Goal: Task Accomplishment & Management: Complete application form

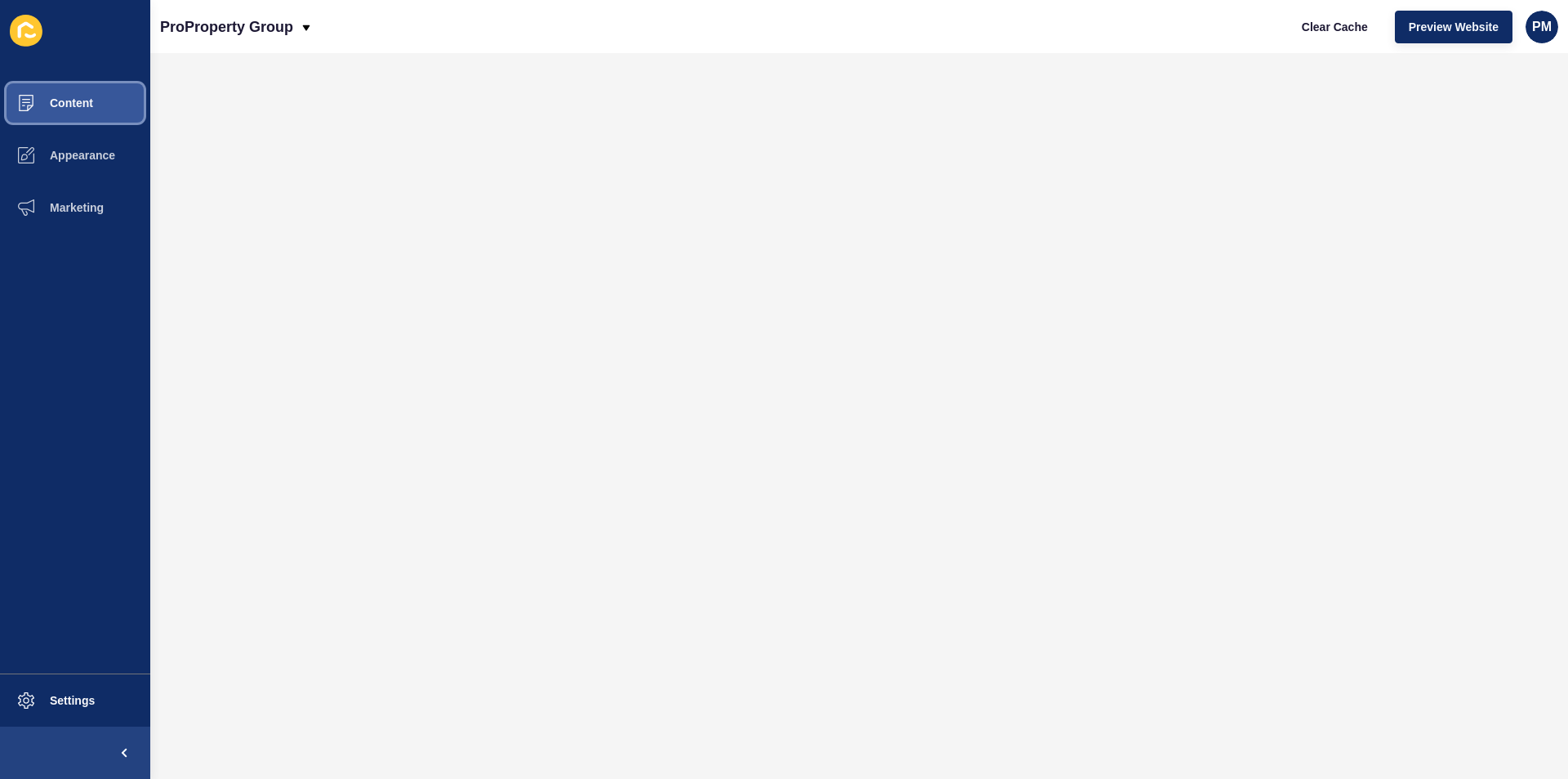
click at [65, 101] on span "Content" at bounding box center [45, 103] width 96 height 13
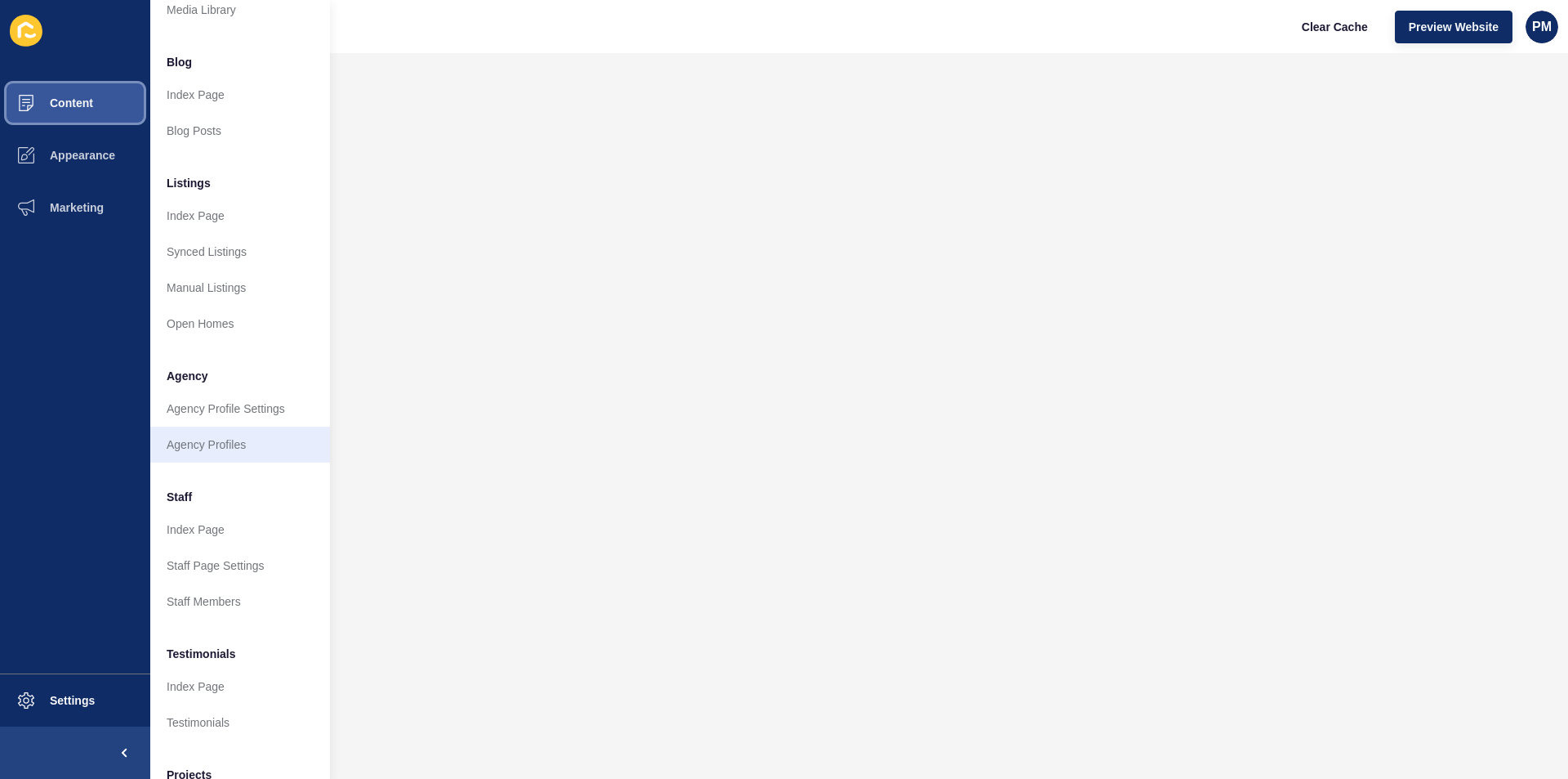
scroll to position [164, 0]
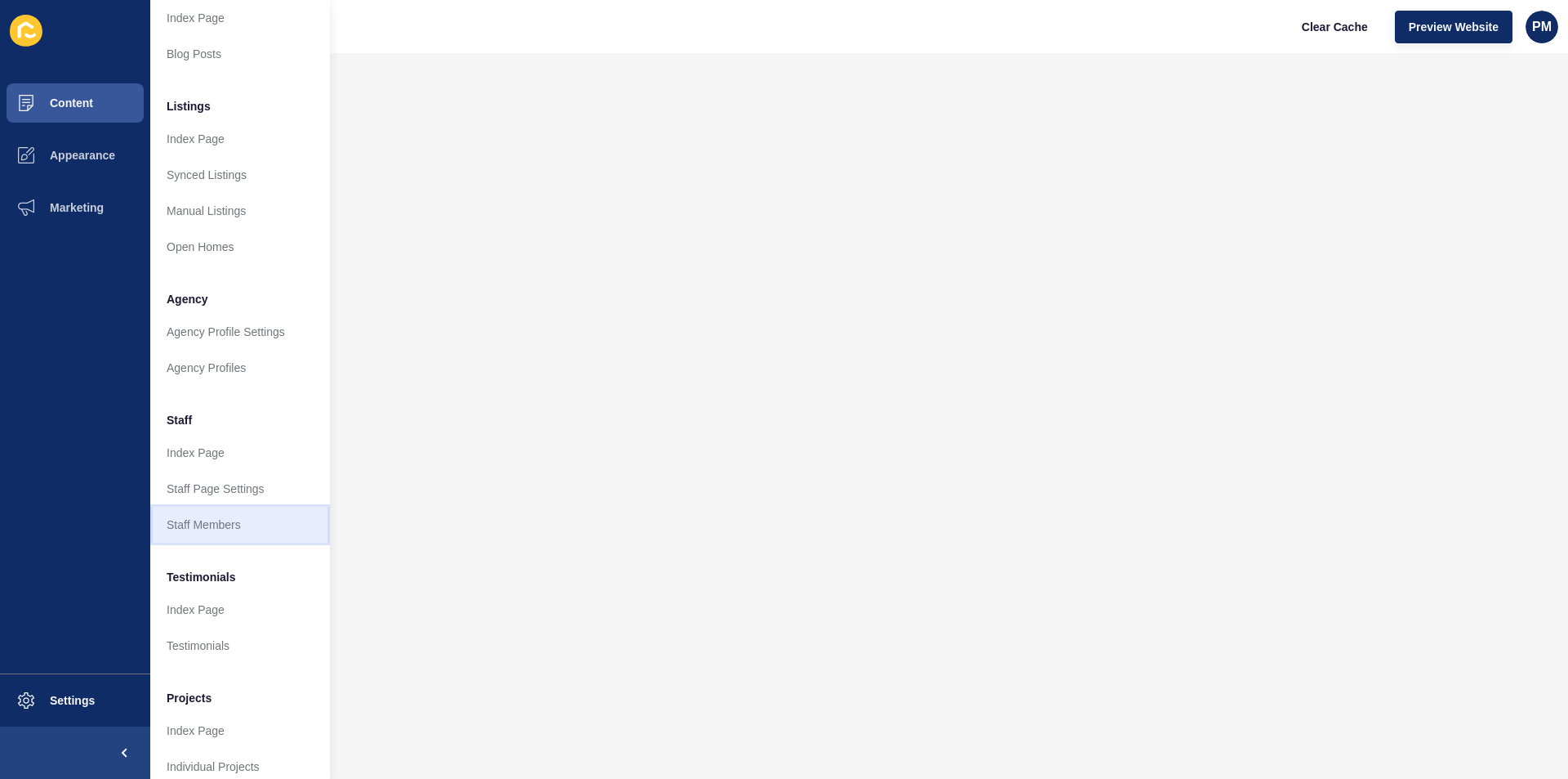
click at [241, 532] on link "Staff Members" at bounding box center [240, 524] width 180 height 36
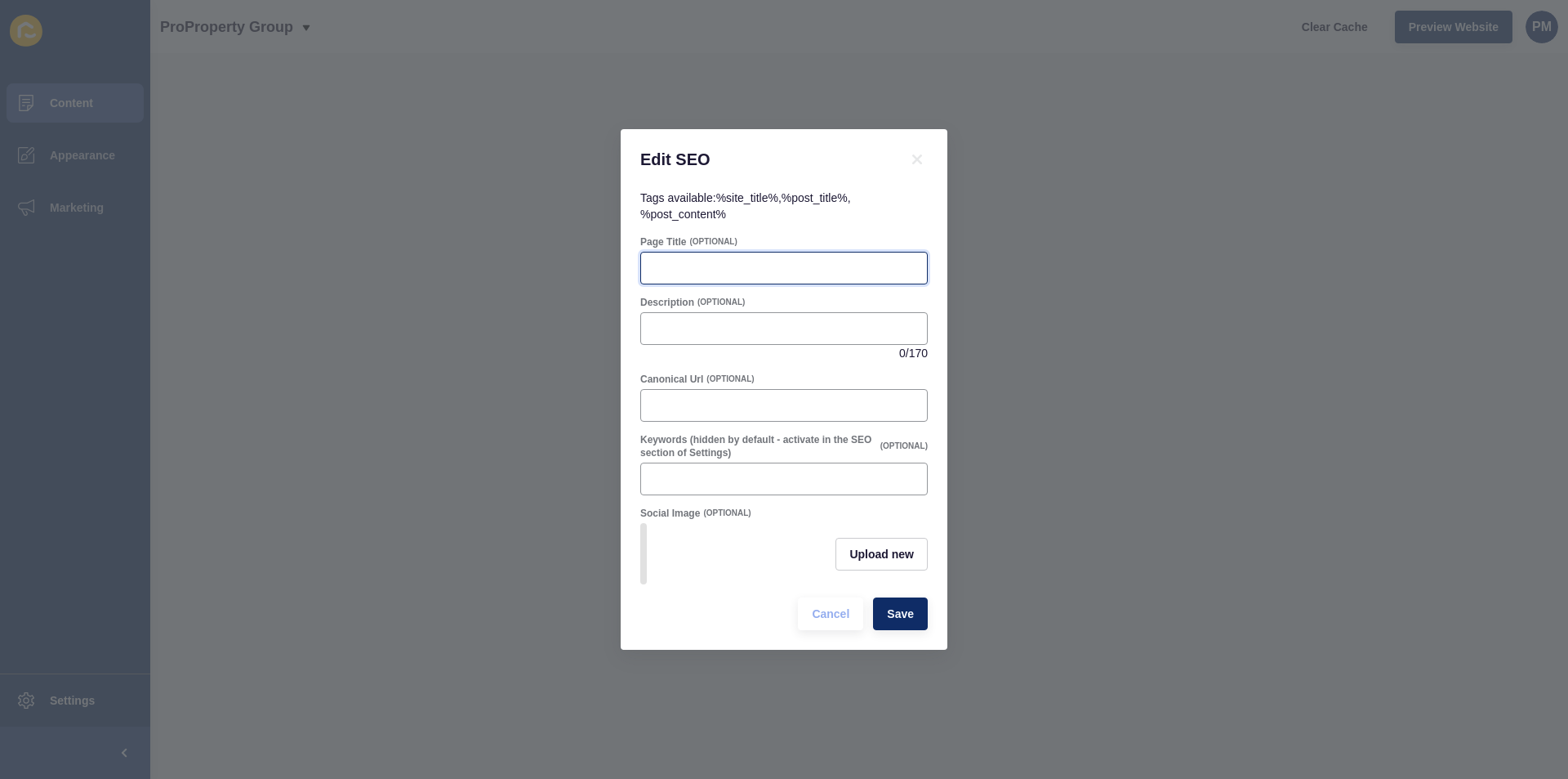
click at [776, 260] on input "Page Title" at bounding box center [784, 268] width 266 height 16
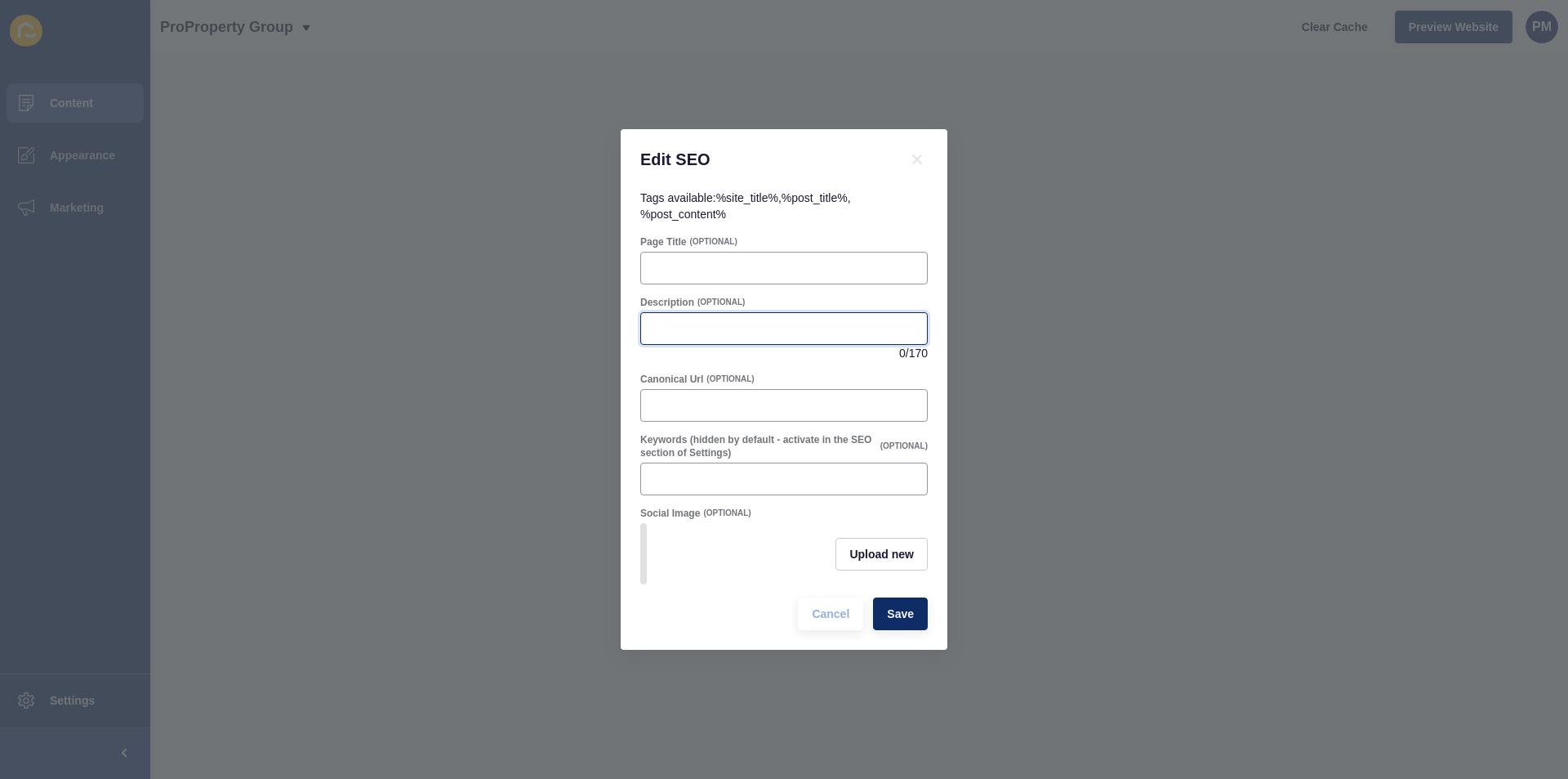
click at [765, 330] on input "Description" at bounding box center [784, 328] width 266 height 16
click at [760, 398] on input "Canonical Url" at bounding box center [784, 405] width 266 height 16
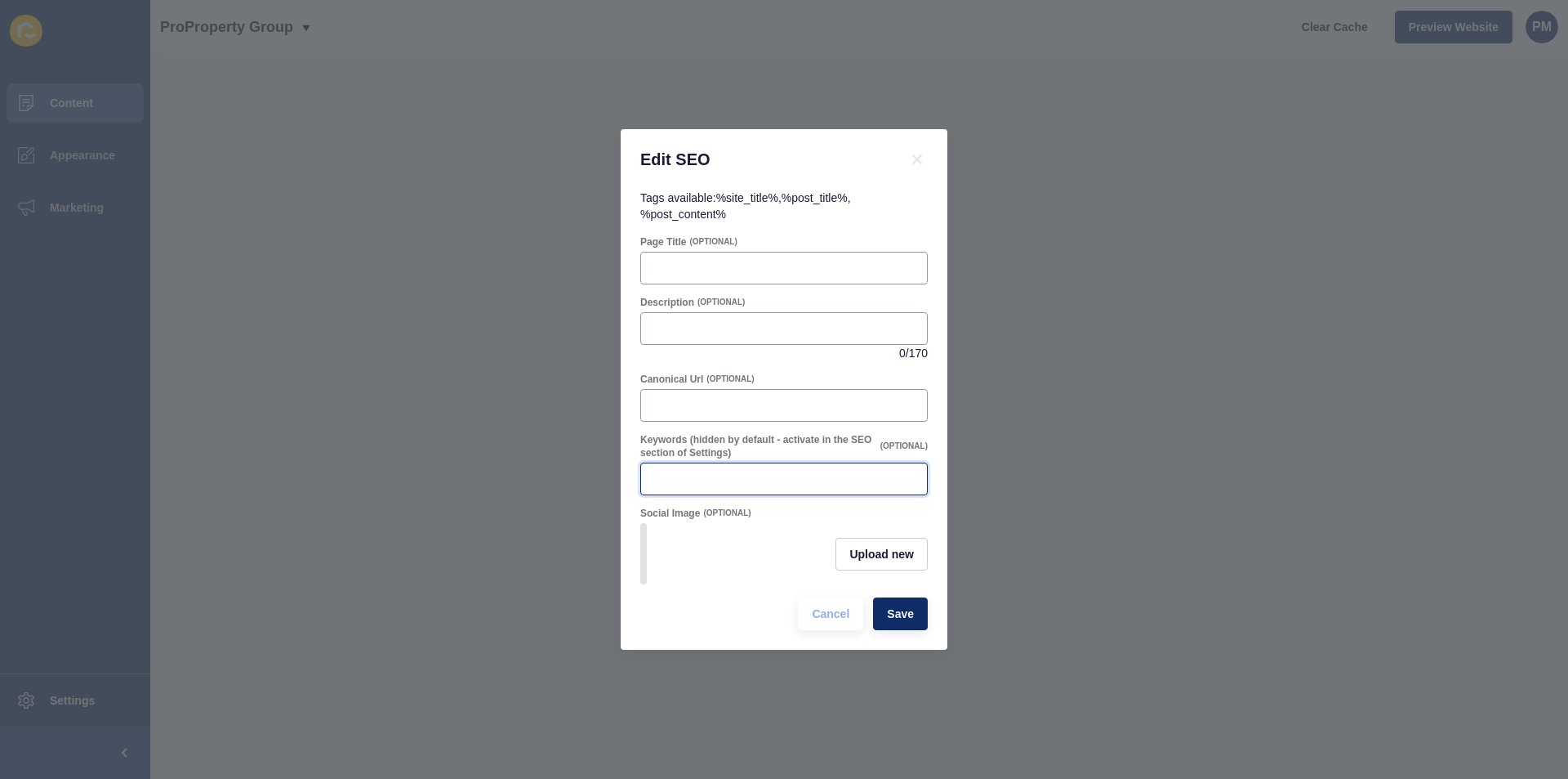
click at [760, 476] on input "Keywords (hidden by default - activate in the SEO section of Settings)" at bounding box center [784, 479] width 266 height 16
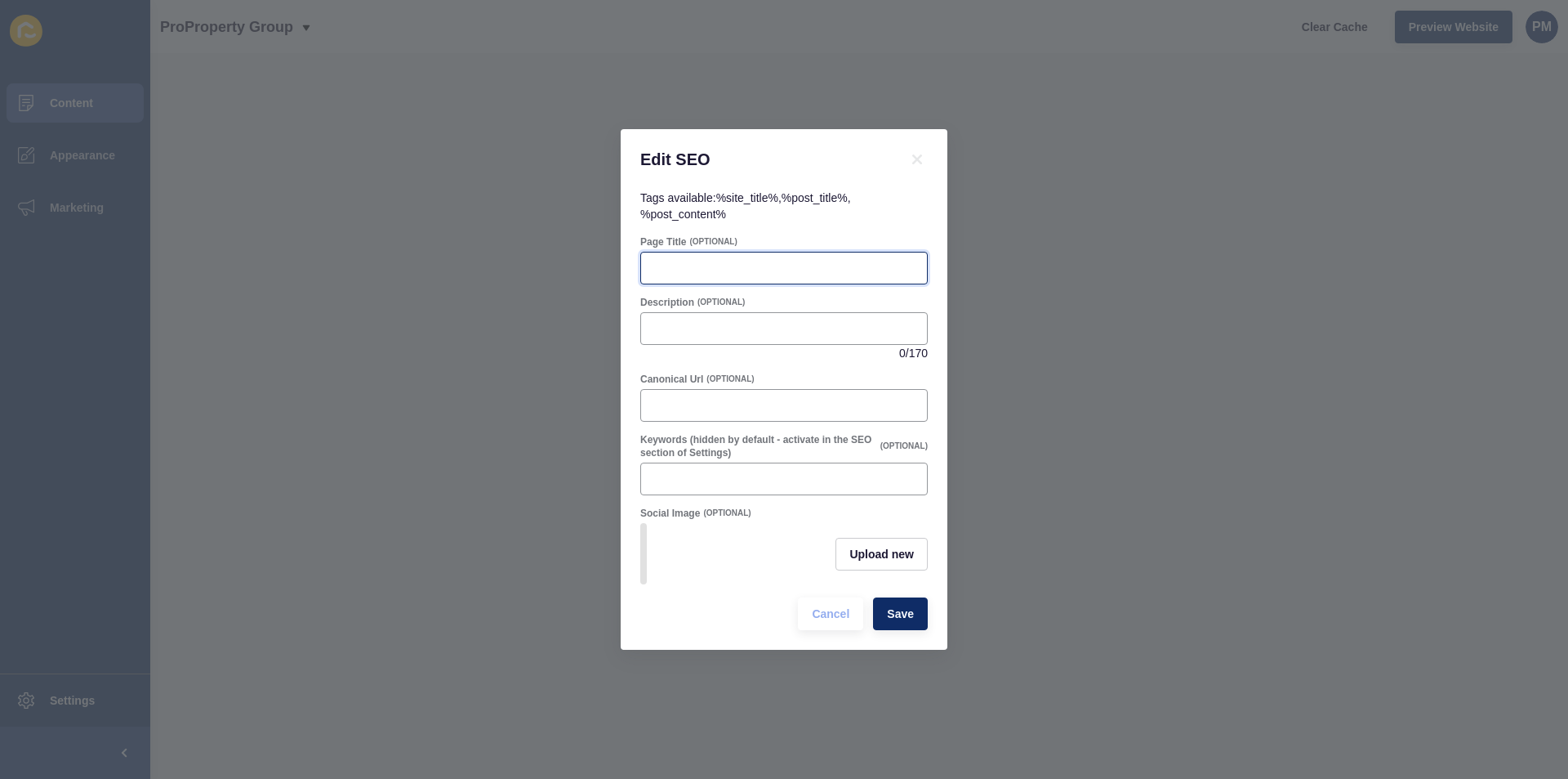
click at [707, 260] on input "Page Title" at bounding box center [784, 268] width 266 height 16
paste input "Trust Accountant"
paste input "[PERSON_NAME]"
click at [745, 264] on input "Trust Accountant | [PERSON_NAME]" at bounding box center [784, 268] width 266 height 16
type input "Trust Accountant at PROProperty | [PERSON_NAME]"
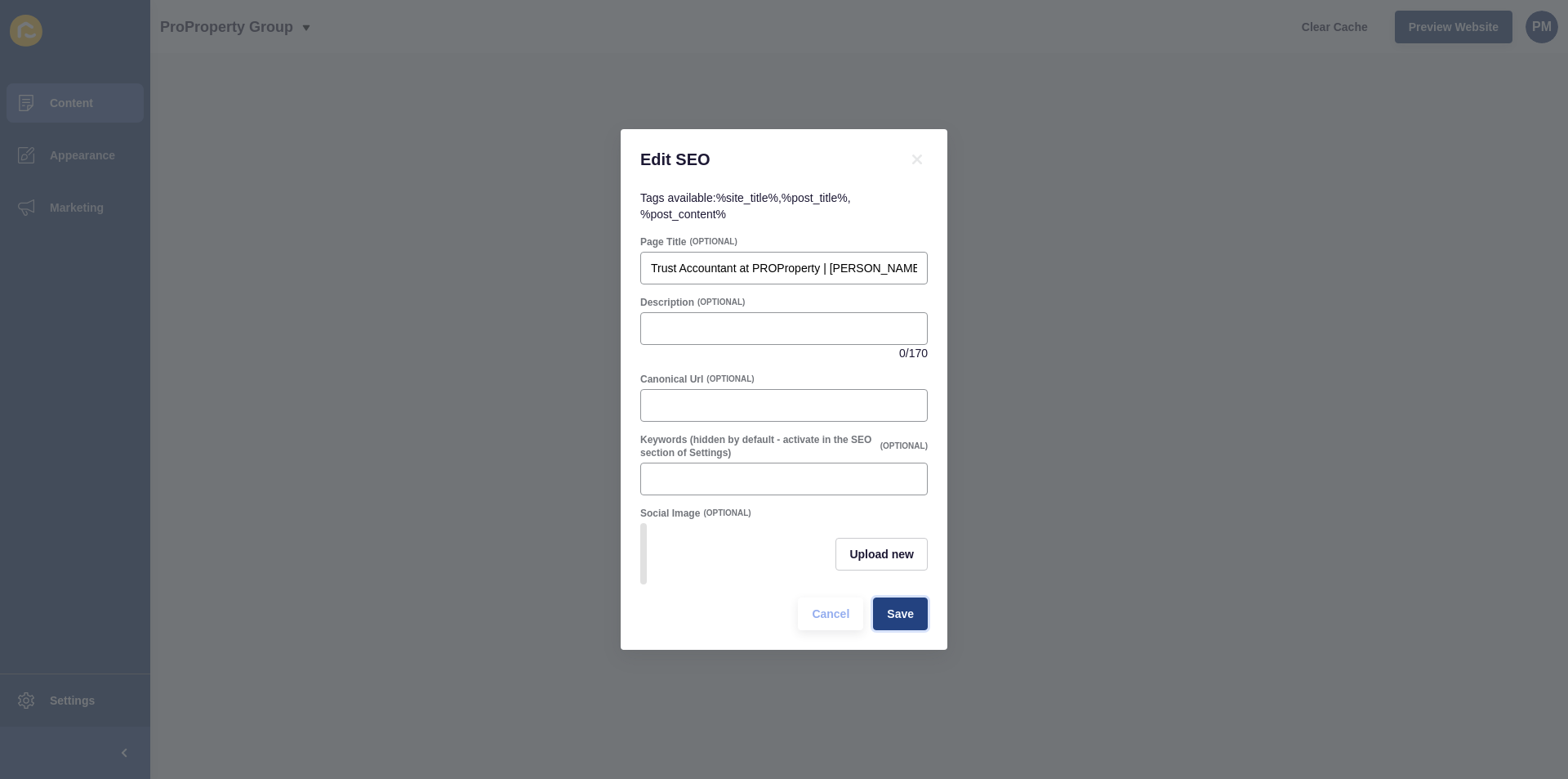
click at [893, 622] on span "Save" at bounding box center [901, 613] width 27 height 16
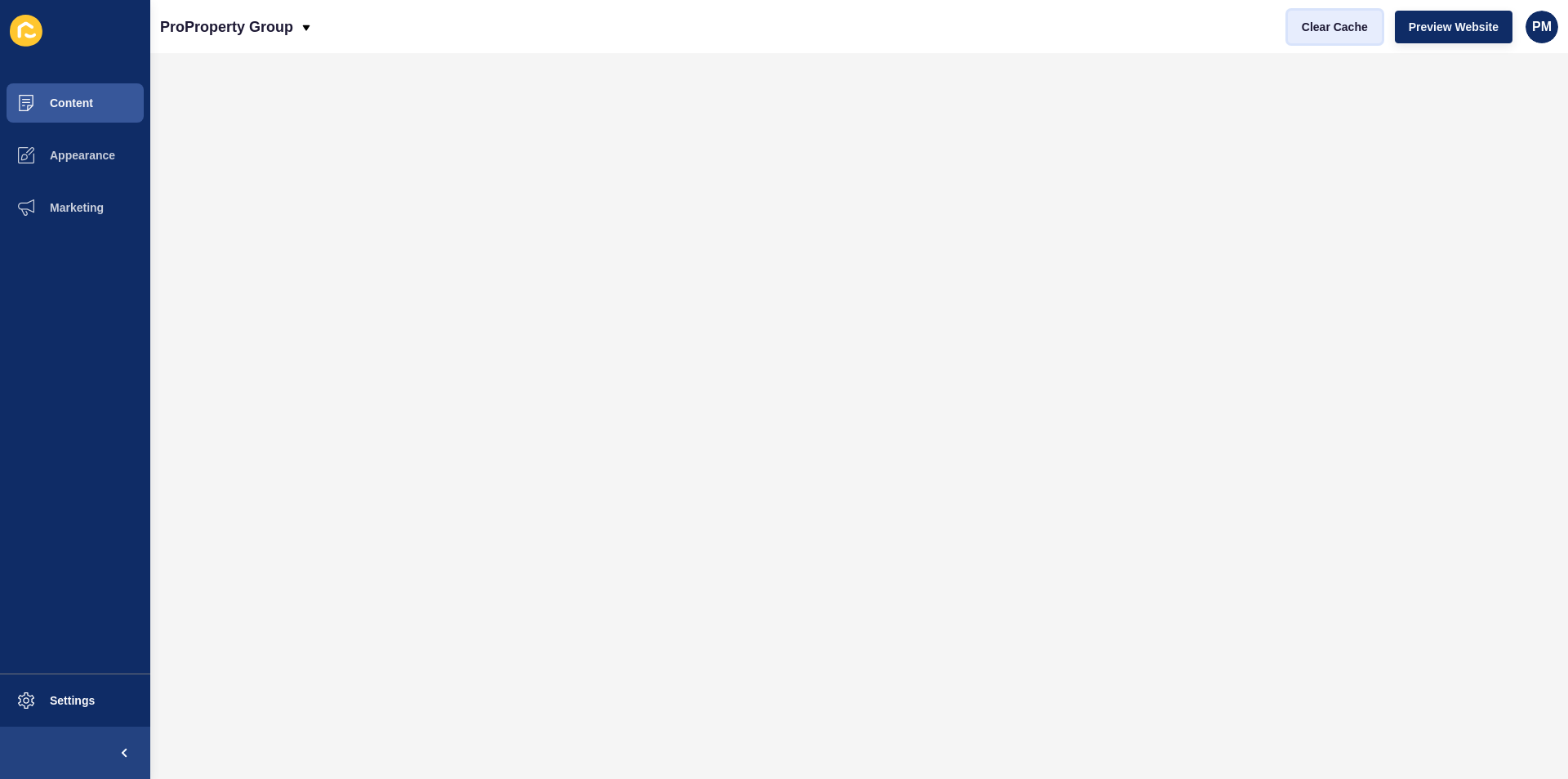
click at [1328, 30] on span "Clear Cache" at bounding box center [1334, 27] width 66 height 16
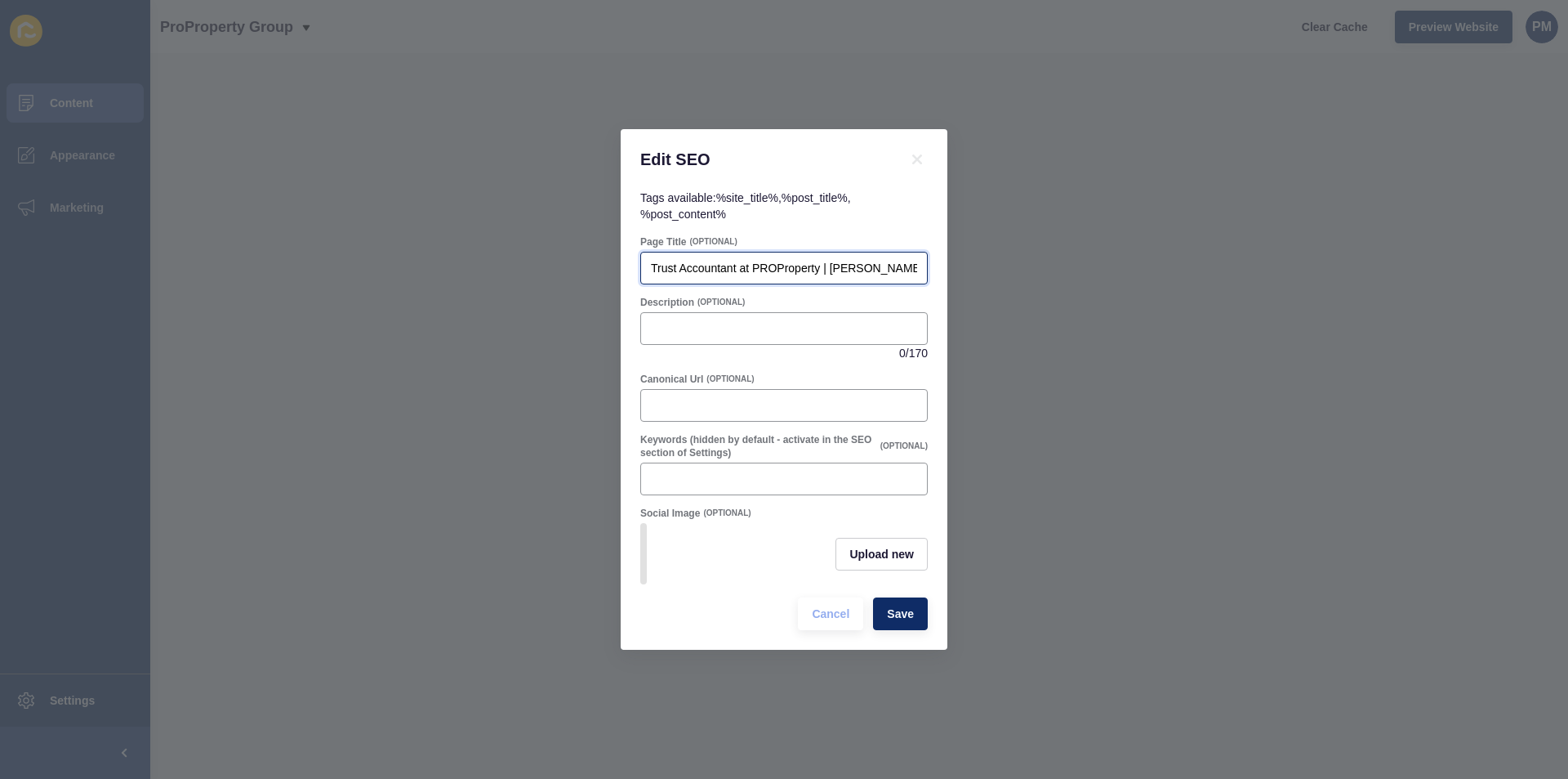
drag, startPoint x: 844, startPoint y: 264, endPoint x: 928, endPoint y: 265, distance: 84.0
click at [928, 265] on div "Page Title (OPTIONAL) Trust Accountant at PROProperty | [PERSON_NAME]" at bounding box center [784, 259] width 291 height 52
drag, startPoint x: 748, startPoint y: 266, endPoint x: 834, endPoint y: 266, distance: 86.0
click at [834, 266] on input "Trust Accountant at PROProperty |" at bounding box center [784, 268] width 266 height 16
paste input "[PERSON_NAME]"
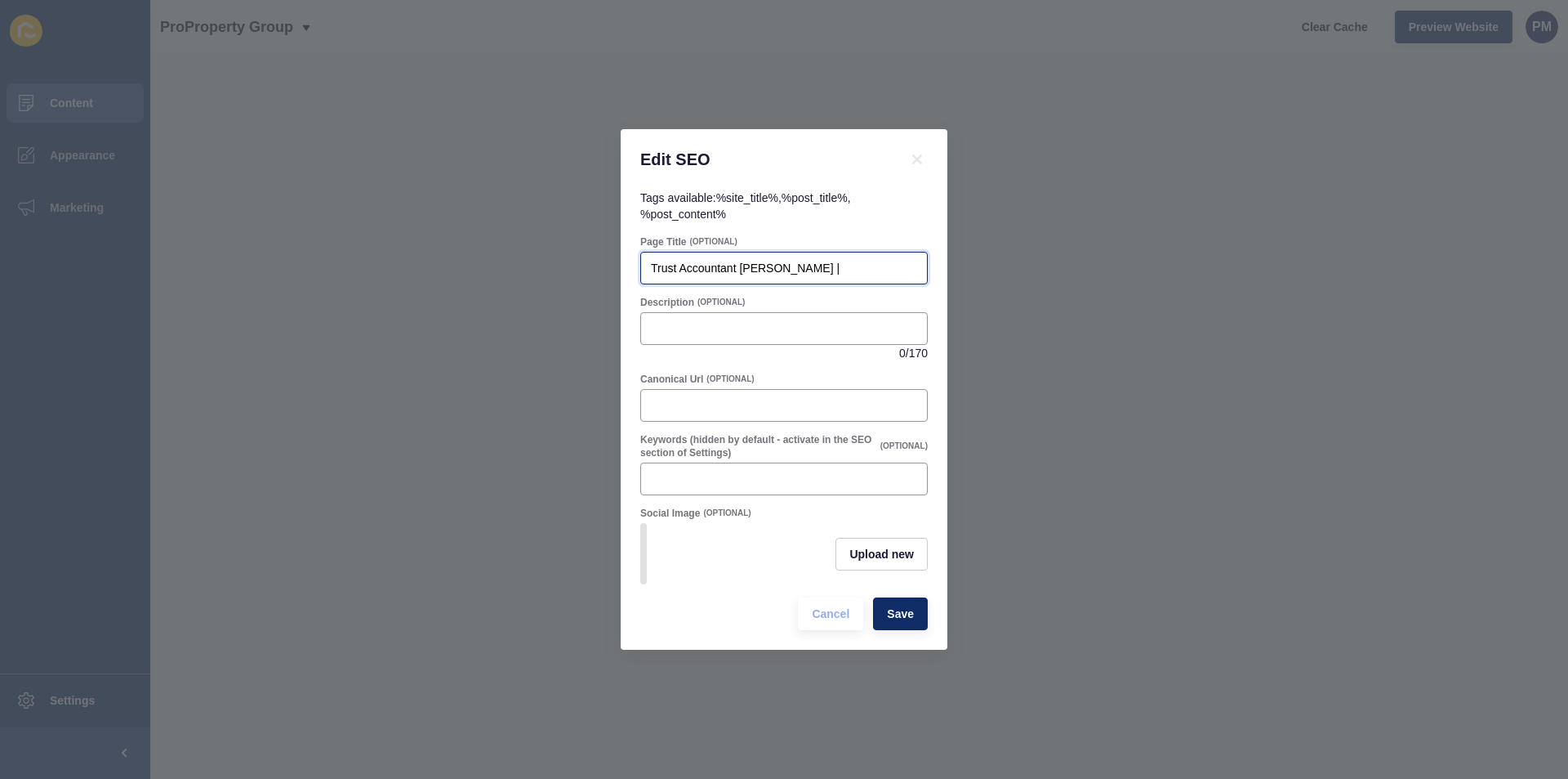
click at [844, 260] on input "Trust Accountant [PERSON_NAME] |" at bounding box center [784, 268] width 266 height 16
paste input "Pro Property Group"
click at [834, 266] on input "Trust Accountant [PERSON_NAME] | Pro Property Group" at bounding box center [784, 268] width 266 height 16
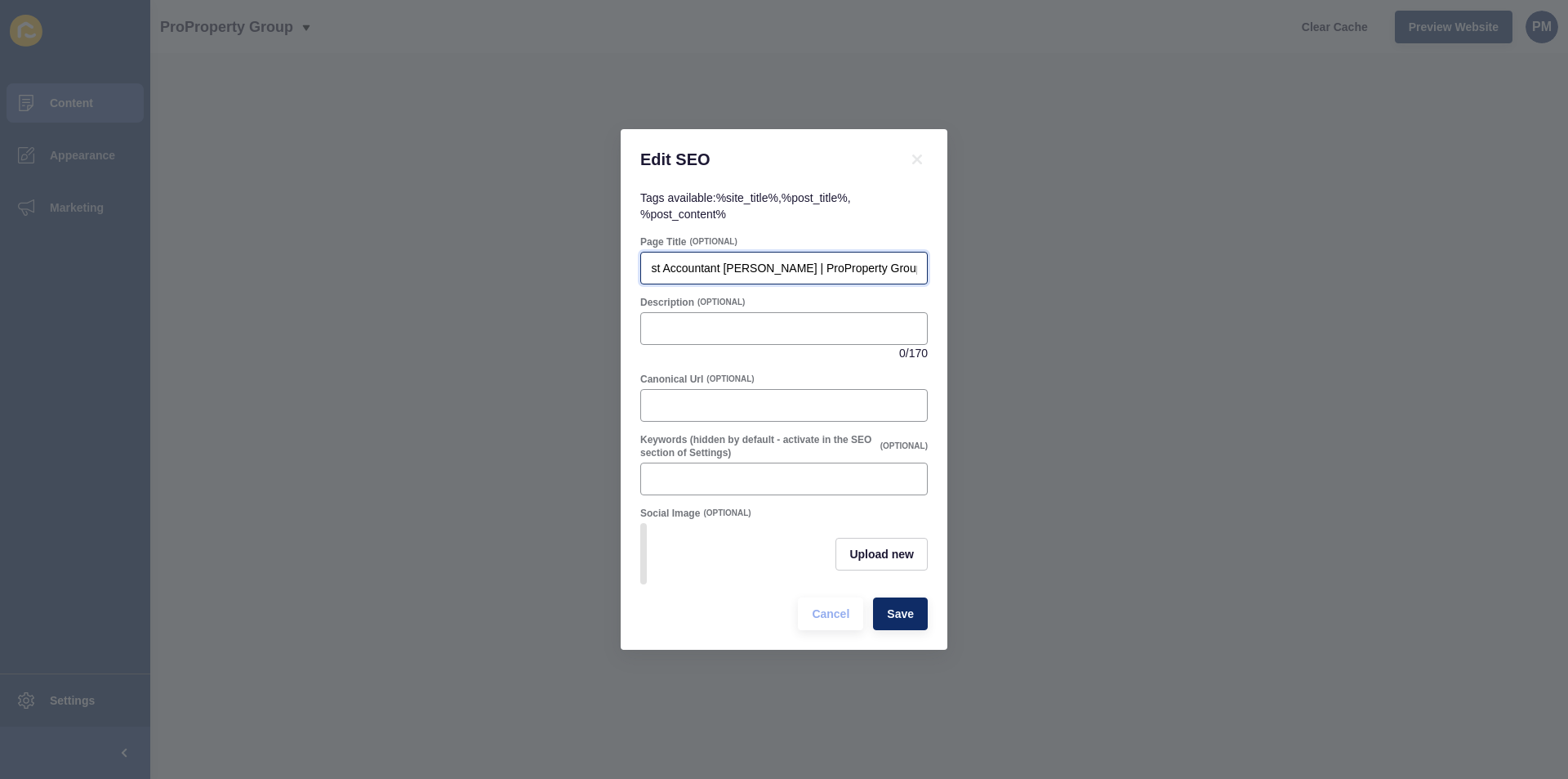
drag, startPoint x: 815, startPoint y: 264, endPoint x: 933, endPoint y: 273, distance: 118.3
click at [933, 273] on div "Tags available: %site_title% , %post_title% , %post_content% Page Title (OPTION…" at bounding box center [784, 420] width 327 height 460
click at [745, 268] on input "Trust Accountant [PERSON_NAME] | ProProperty Group" at bounding box center [784, 268] width 266 height 16
paste input "Meet [PERSON_NAME] | Pro Property Group [GEOGRAPHIC_DATA]"
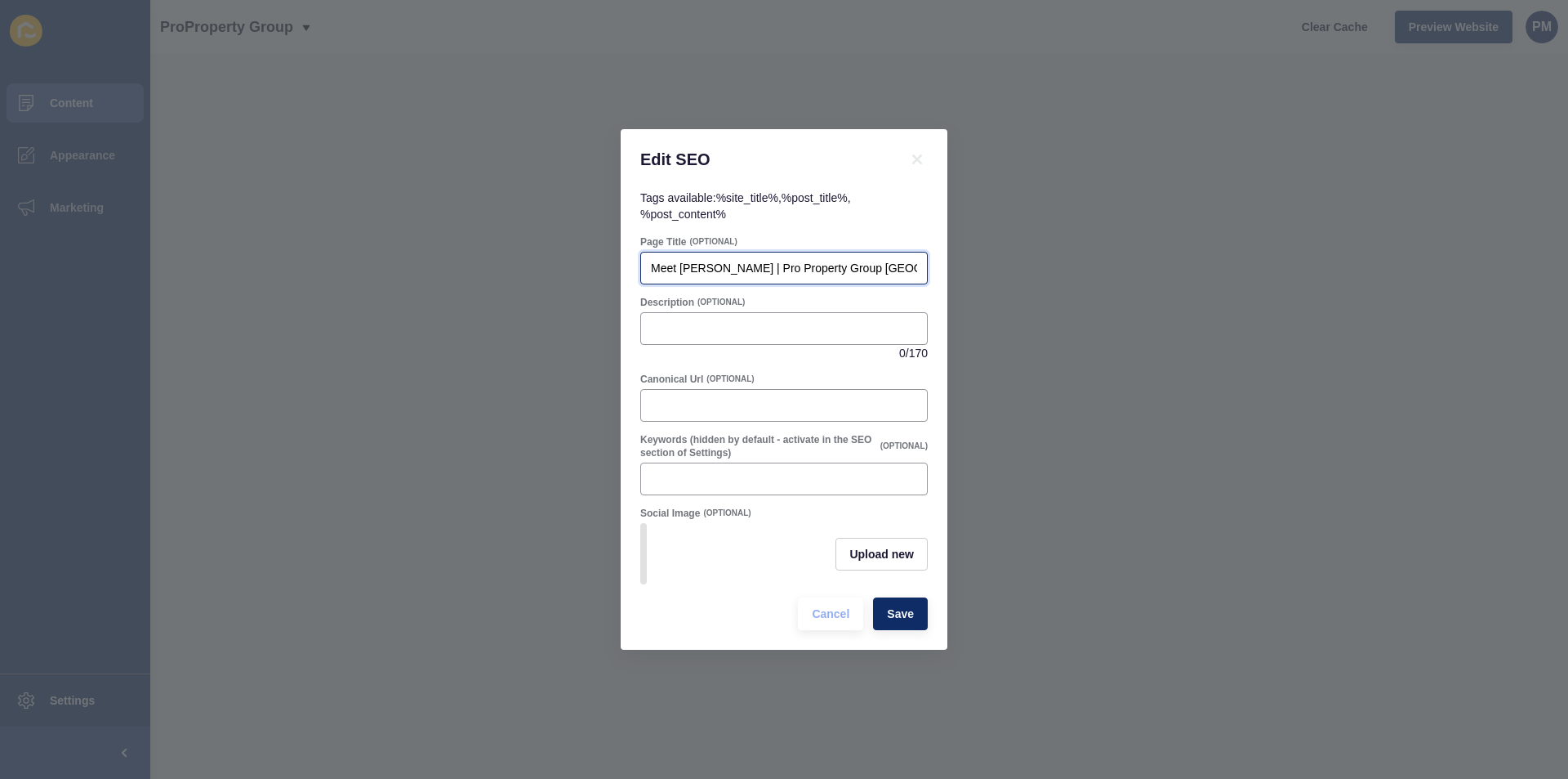
type input "Meet [PERSON_NAME] | Pro Property Group [GEOGRAPHIC_DATA]"
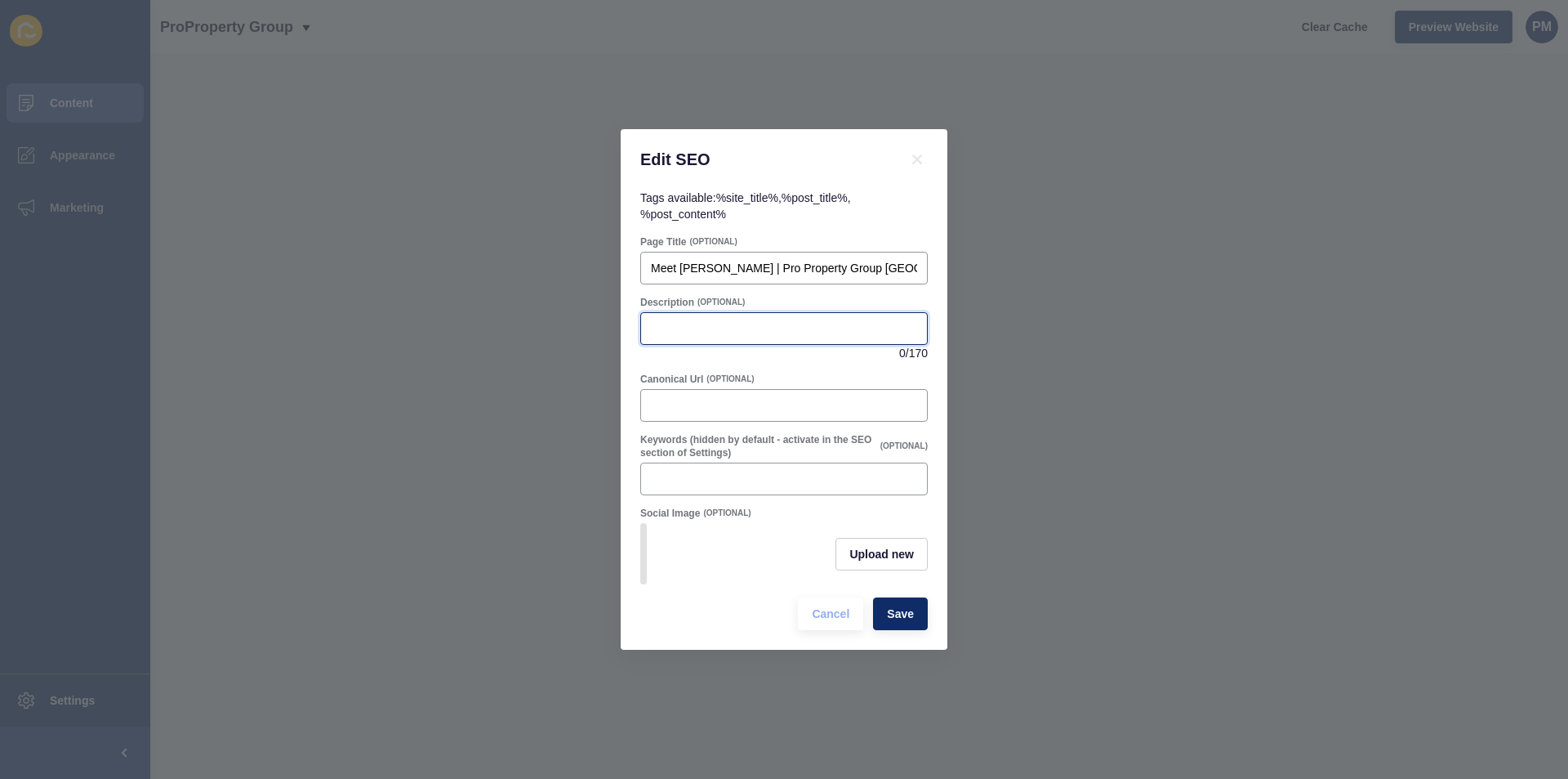
click at [687, 324] on input "Description" at bounding box center [784, 328] width 266 height 16
paste input "Meet [PERSON_NAME], part of the Pro Property Group Perth team. Discover her exp…"
type input "Meet [PERSON_NAME], part of the Pro Property Group Perth team. Discover her exp…"
click at [906, 619] on span "Save" at bounding box center [901, 613] width 27 height 16
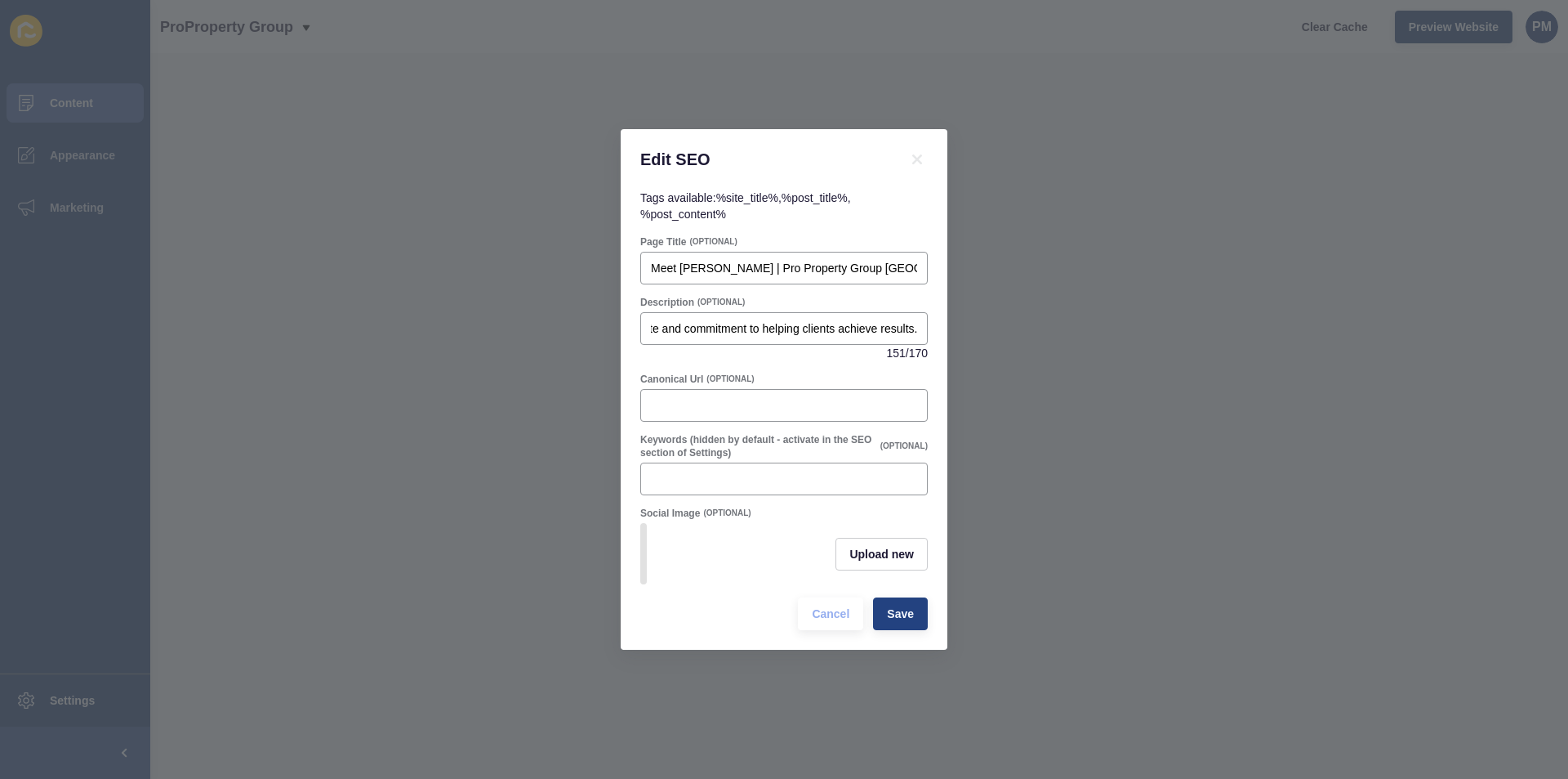
scroll to position [0, 0]
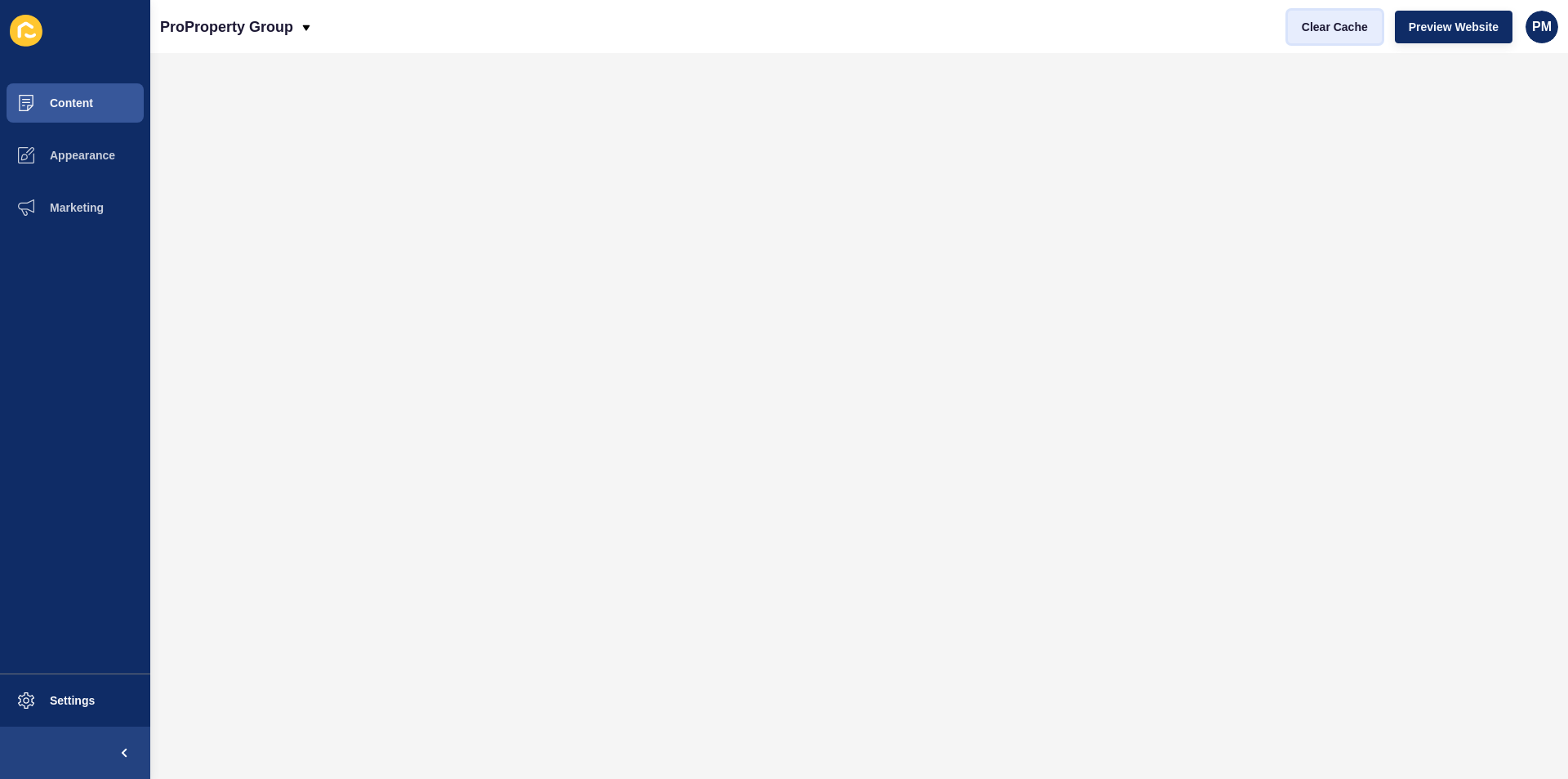
click at [1338, 26] on span "Clear Cache" at bounding box center [1334, 27] width 66 height 16
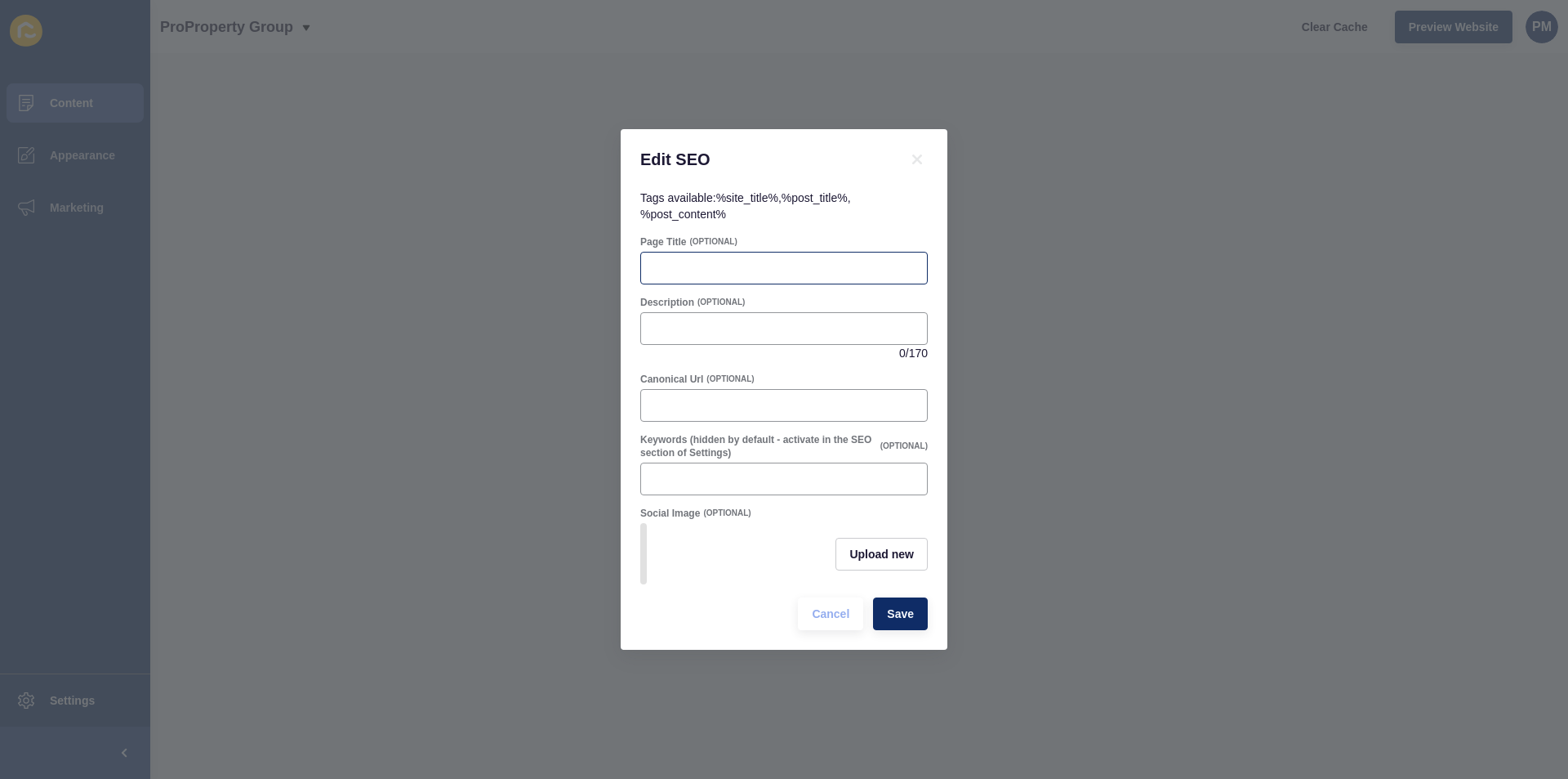
click at [673, 274] on div at bounding box center [784, 267] width 288 height 33
paste input "Meet [PERSON_NAME] | Pro Property Group [GEOGRAPHIC_DATA]"
type input "Meet [PERSON_NAME] | Pro Property Group [GEOGRAPHIC_DATA]"
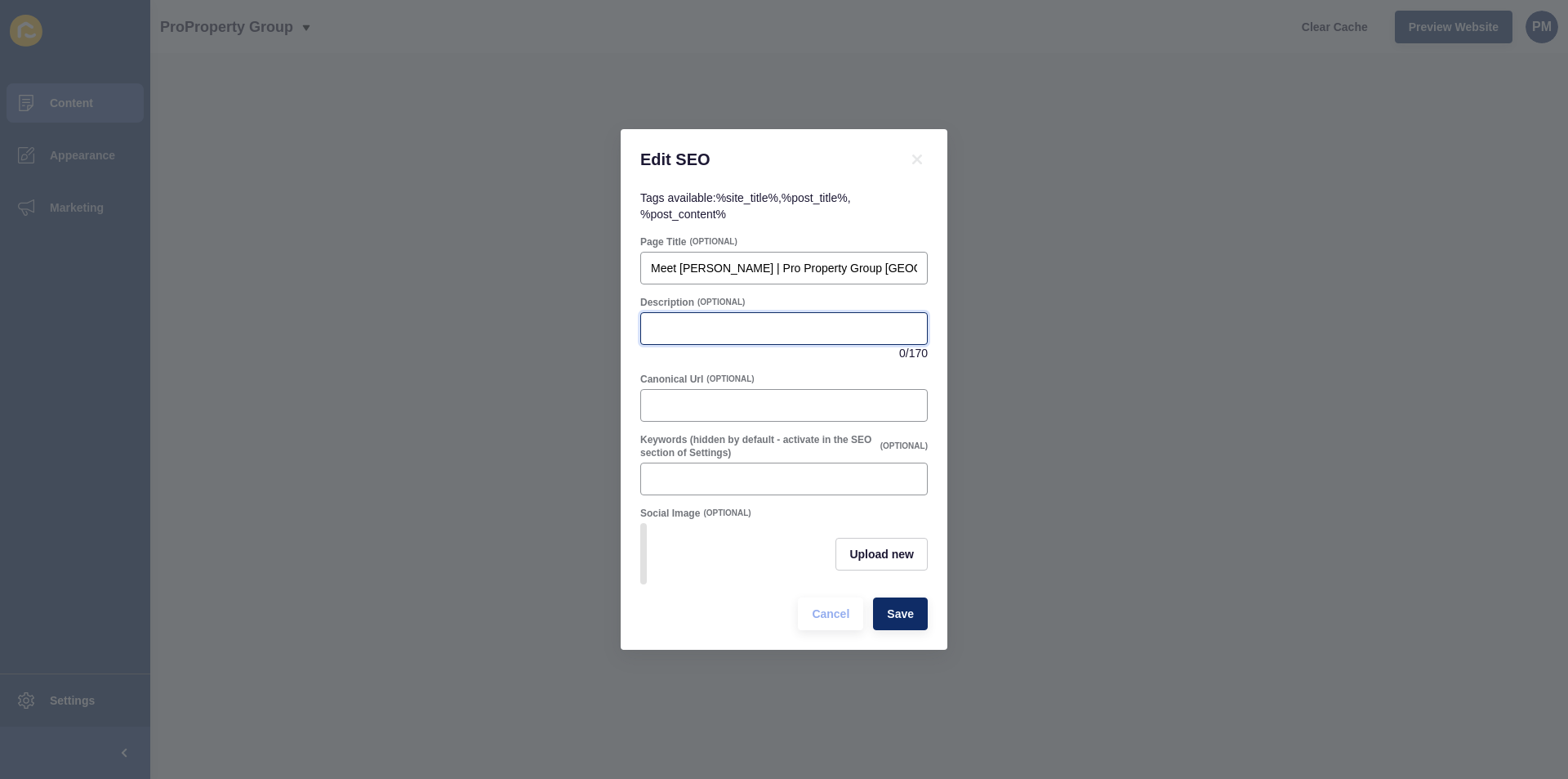
click at [713, 326] on input "Description" at bounding box center [784, 328] width 266 height 16
paste input "Learn more about [PERSON_NAME] from Pro Property Group [GEOGRAPHIC_DATA]. Dedic…"
type input "Learn more about [PERSON_NAME] from Pro Property Group [GEOGRAPHIC_DATA]. Dedic…"
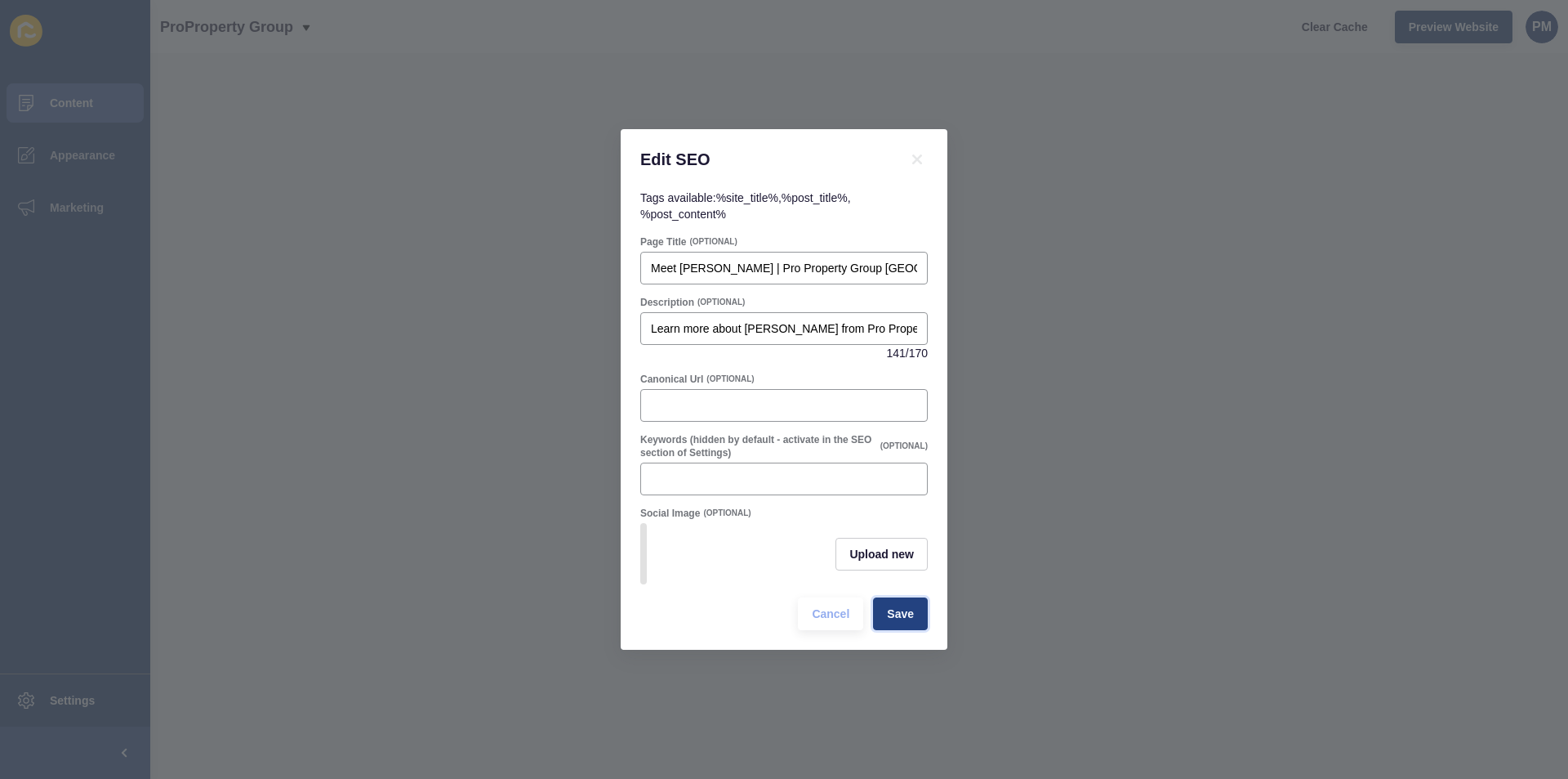
click at [895, 611] on span "Save" at bounding box center [901, 613] width 27 height 16
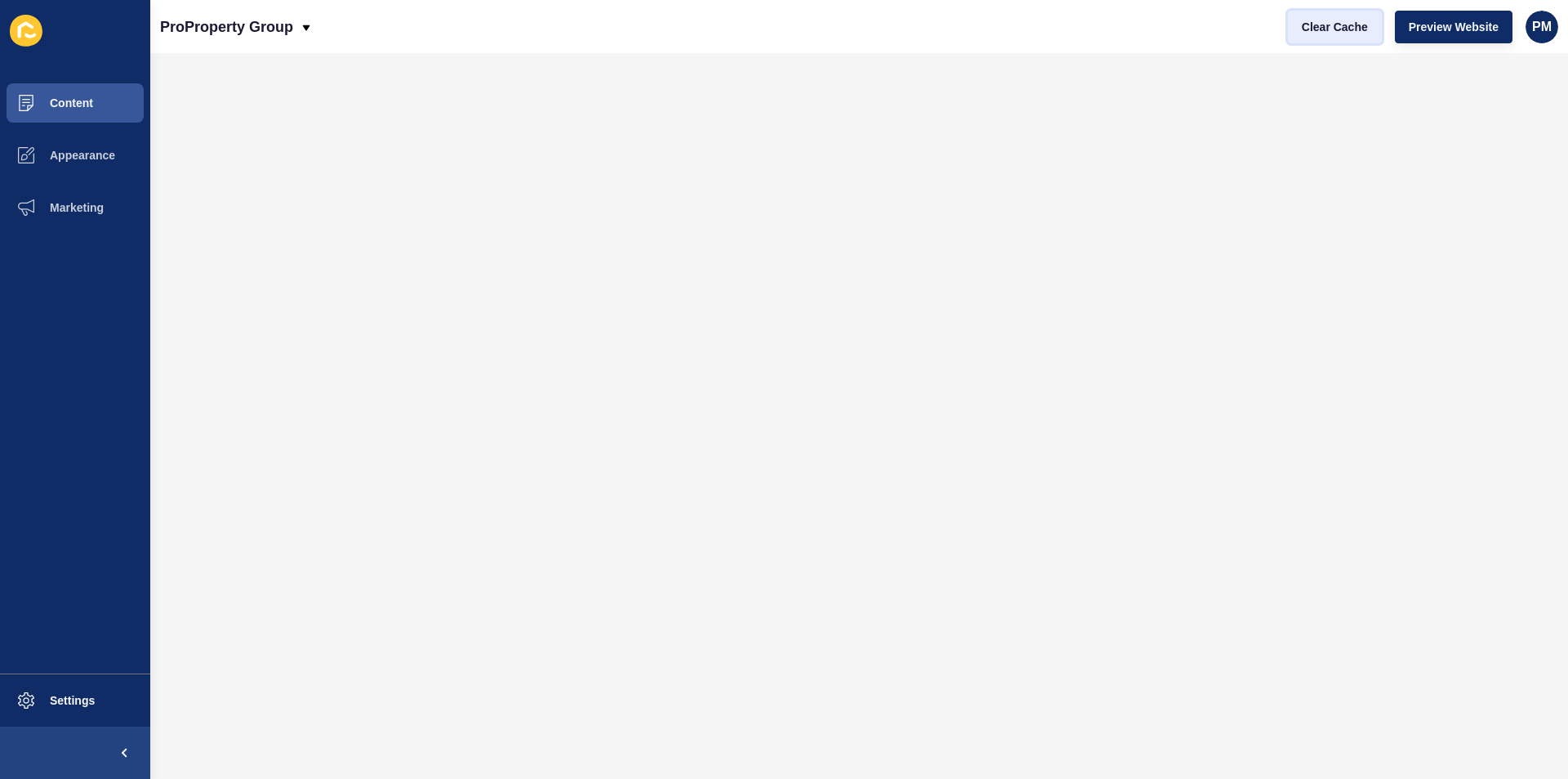
click at [1334, 29] on span "Clear Cache" at bounding box center [1334, 27] width 66 height 16
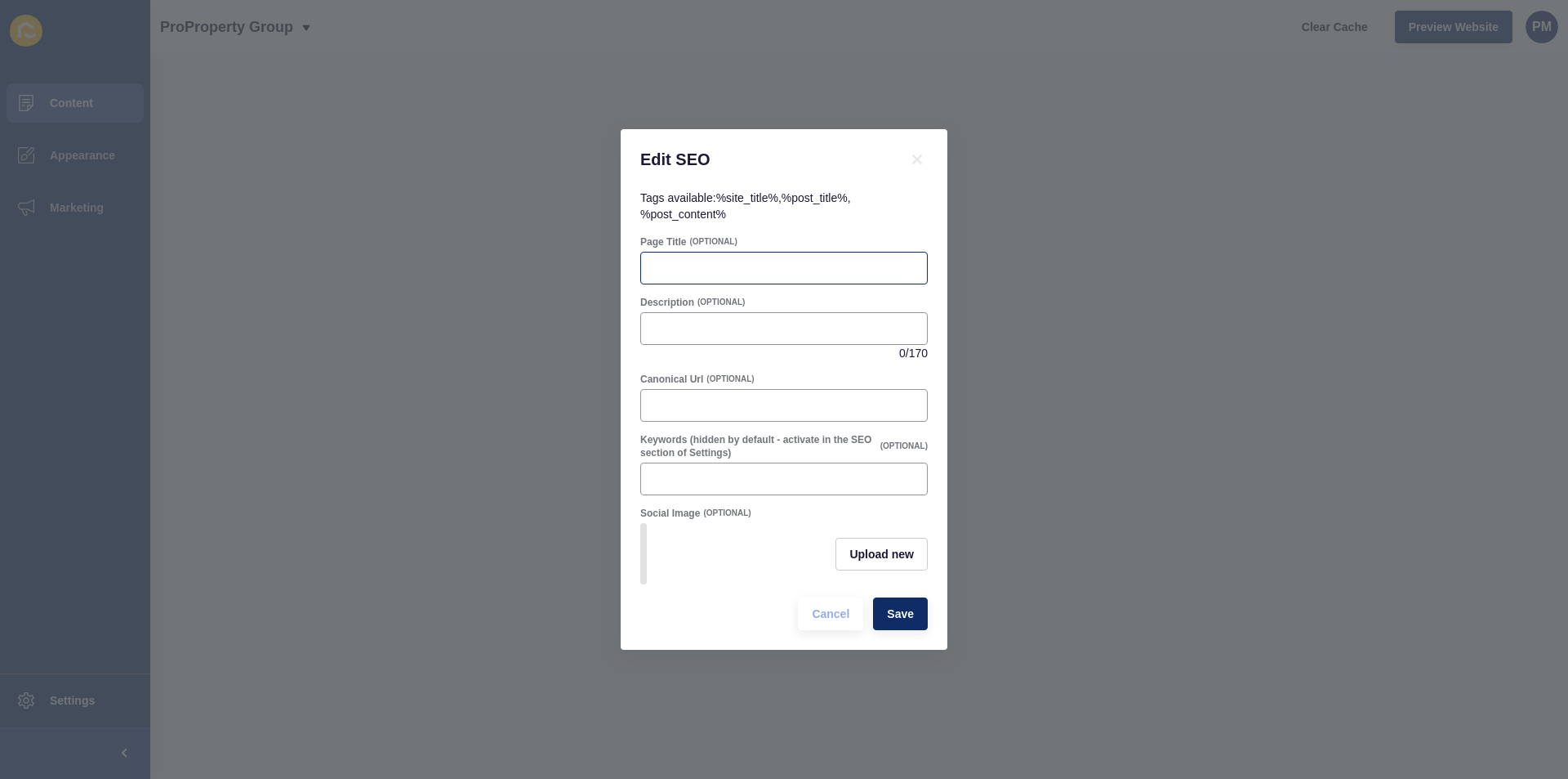
click at [723, 271] on div at bounding box center [784, 267] width 288 height 33
paste input "Meet [PERSON_NAME] | Pro Property Group [GEOGRAPHIC_DATA]"
type input "Meet [PERSON_NAME] | Pro Property Group [GEOGRAPHIC_DATA]"
click at [734, 325] on input "Description" at bounding box center [784, 328] width 266 height 16
paste input "Meet [PERSON_NAME], your Pro Property Group Perth professional. Passionate abou…"
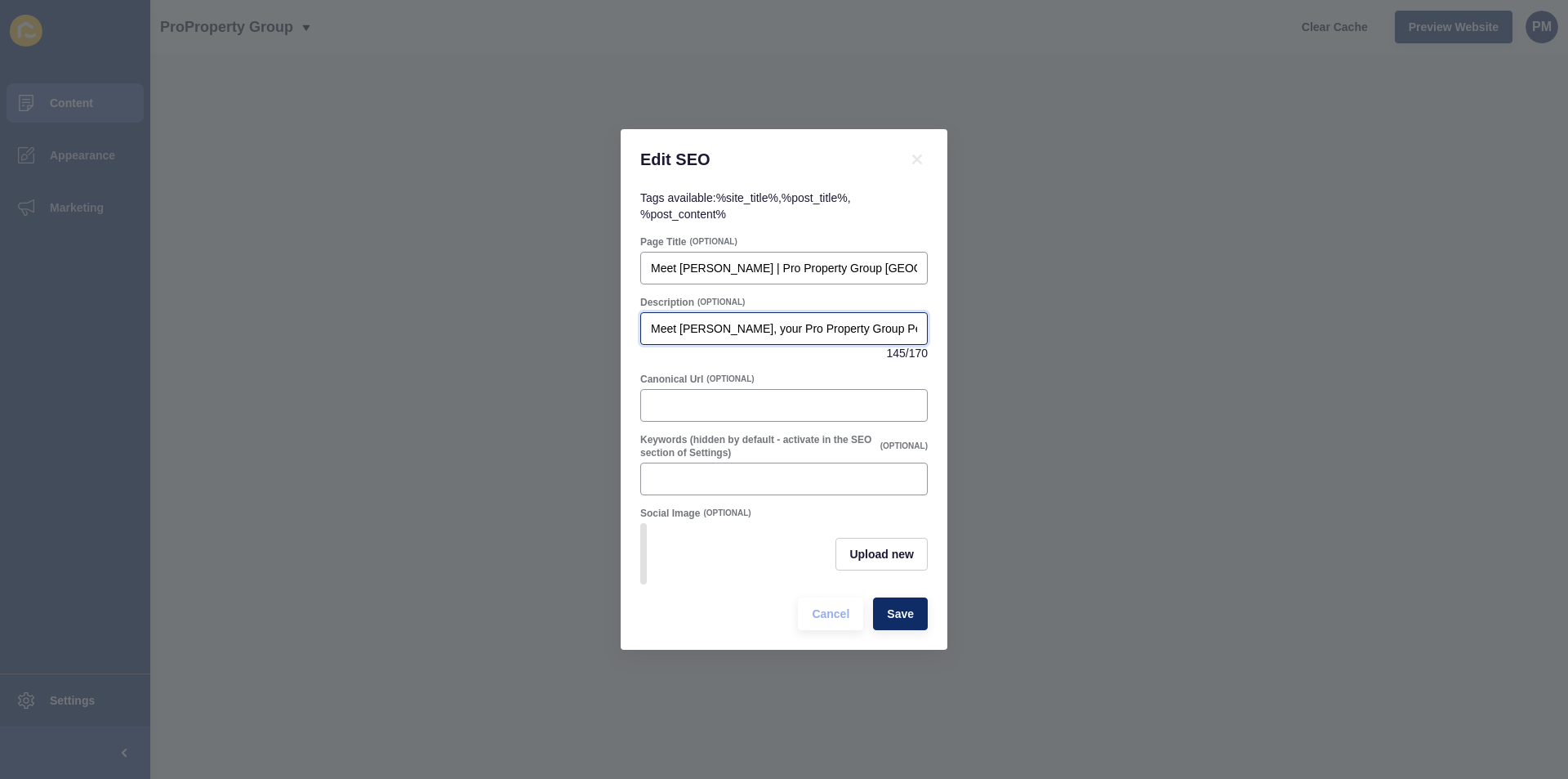
scroll to position [0, 524]
type input "Meet [PERSON_NAME], your Pro Property Group Perth professional. Passionate abou…"
click at [891, 620] on span "Save" at bounding box center [901, 613] width 27 height 16
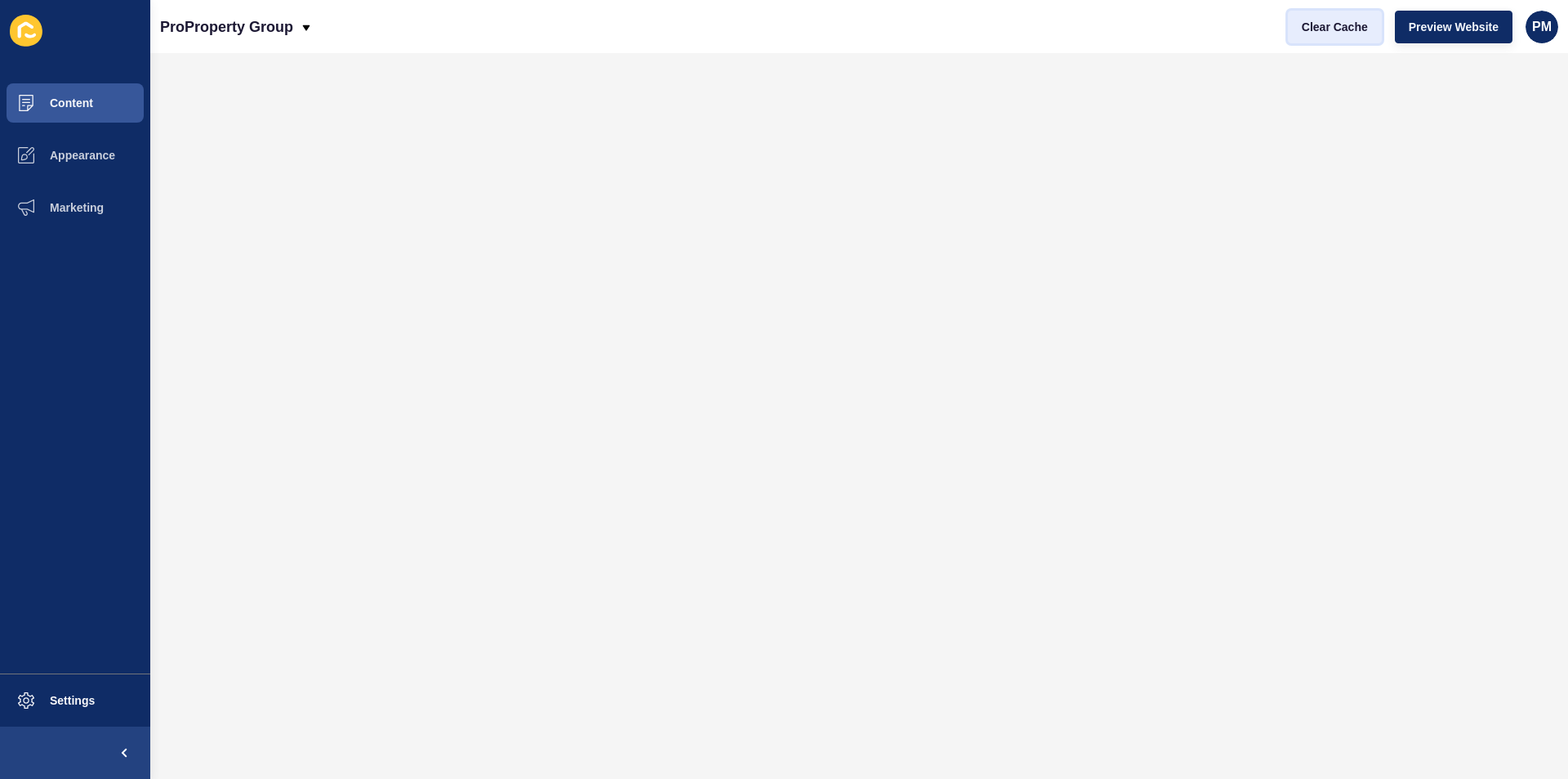
click at [1344, 27] on span "Clear Cache" at bounding box center [1334, 27] width 66 height 16
click at [1341, 28] on span "Clear Cache" at bounding box center [1334, 27] width 66 height 16
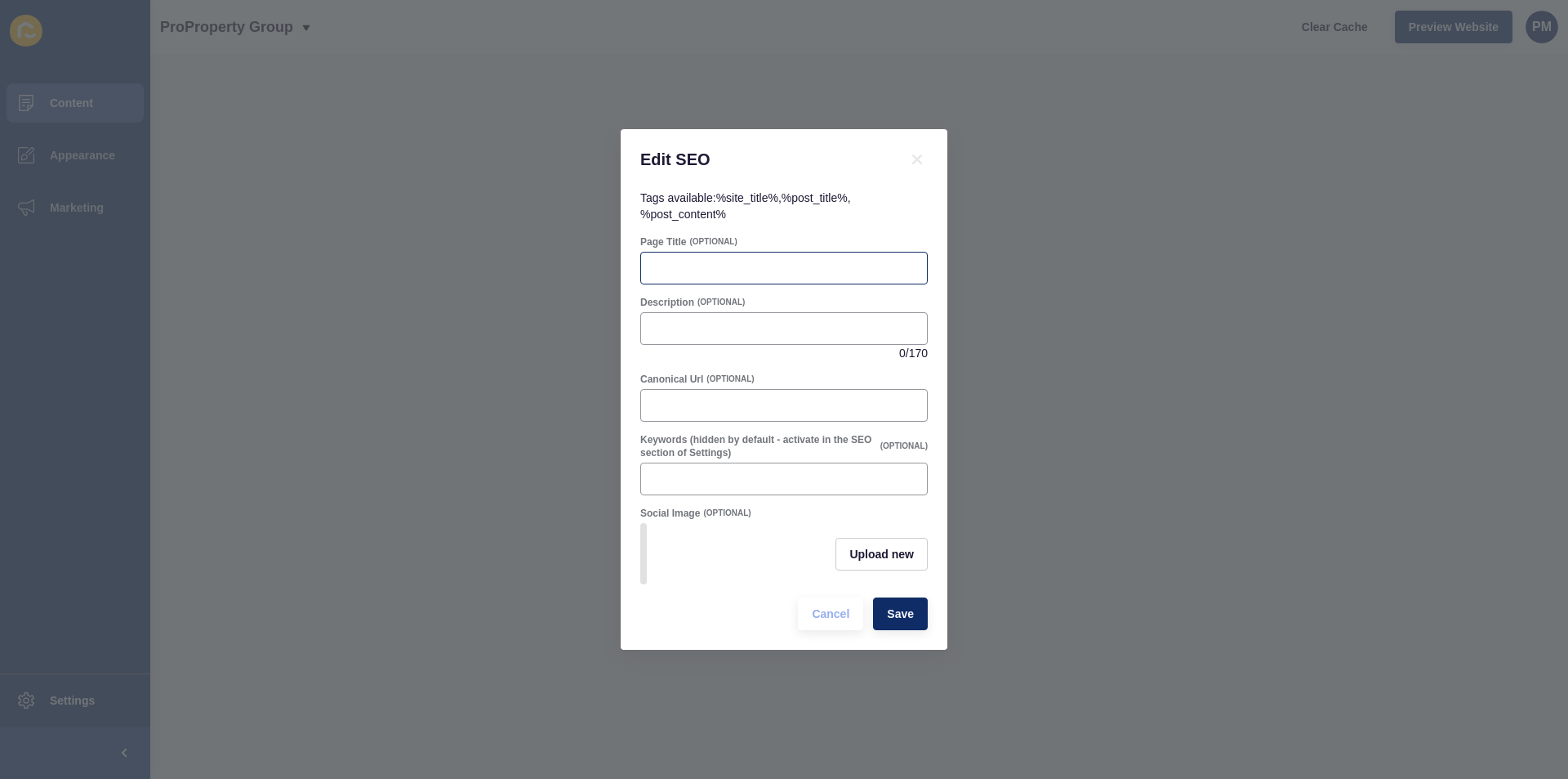
click at [697, 272] on div at bounding box center [784, 267] width 288 height 33
paste input "Meet [PERSON_NAME] | Pro Property Group [GEOGRAPHIC_DATA]"
type input "Meet [PERSON_NAME] | Pro Property Group [GEOGRAPHIC_DATA]"
click at [690, 328] on input "Description" at bounding box center [784, 328] width 266 height 16
paste input "Discover [PERSON_NAME] from Pro Property Group [GEOGRAPHIC_DATA]. Focused on pr…"
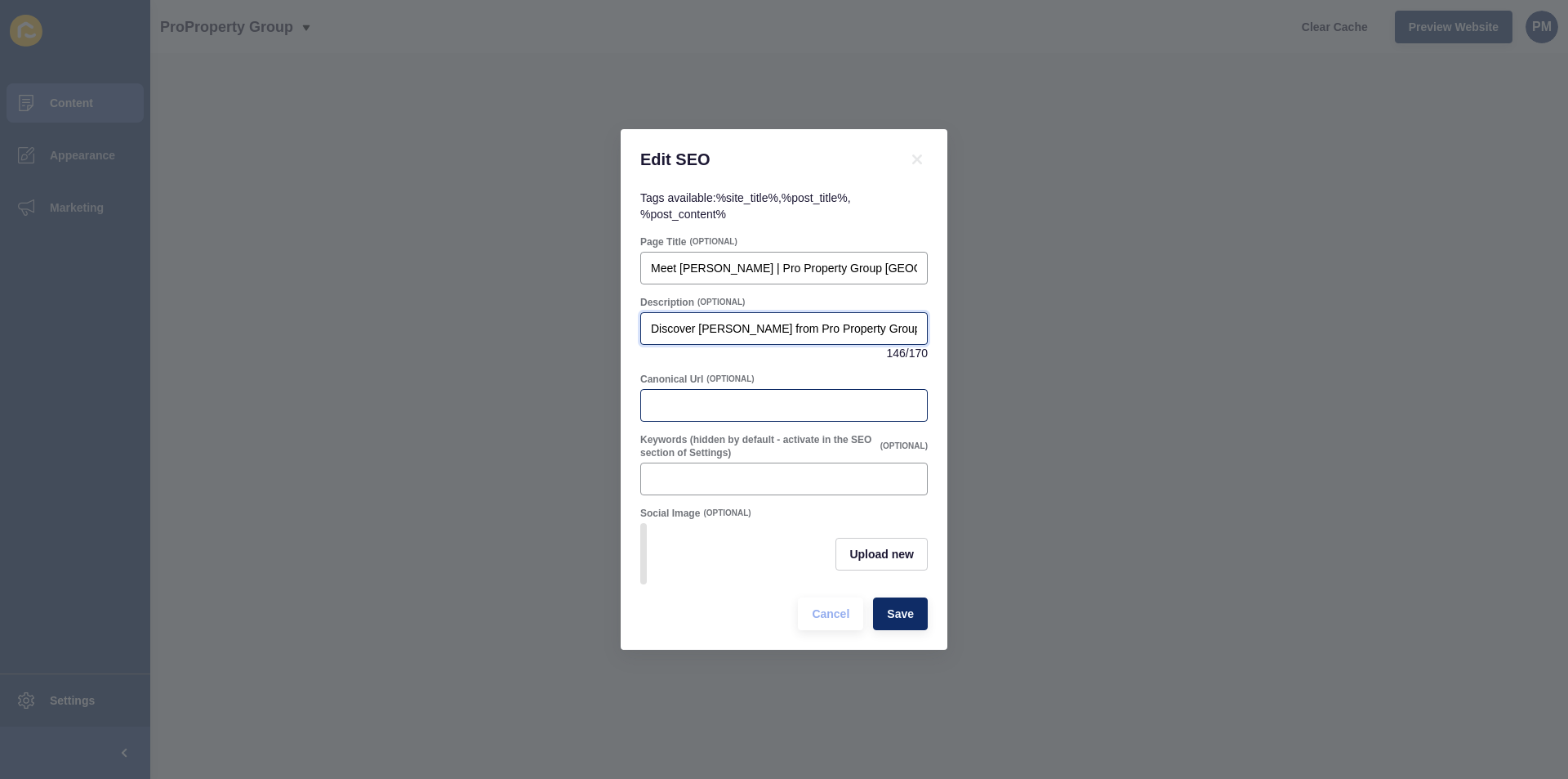
scroll to position [0, 543]
type input "Discover [PERSON_NAME] from Pro Property Group [GEOGRAPHIC_DATA]. Focused on pr…"
click at [890, 620] on span "Save" at bounding box center [901, 613] width 27 height 16
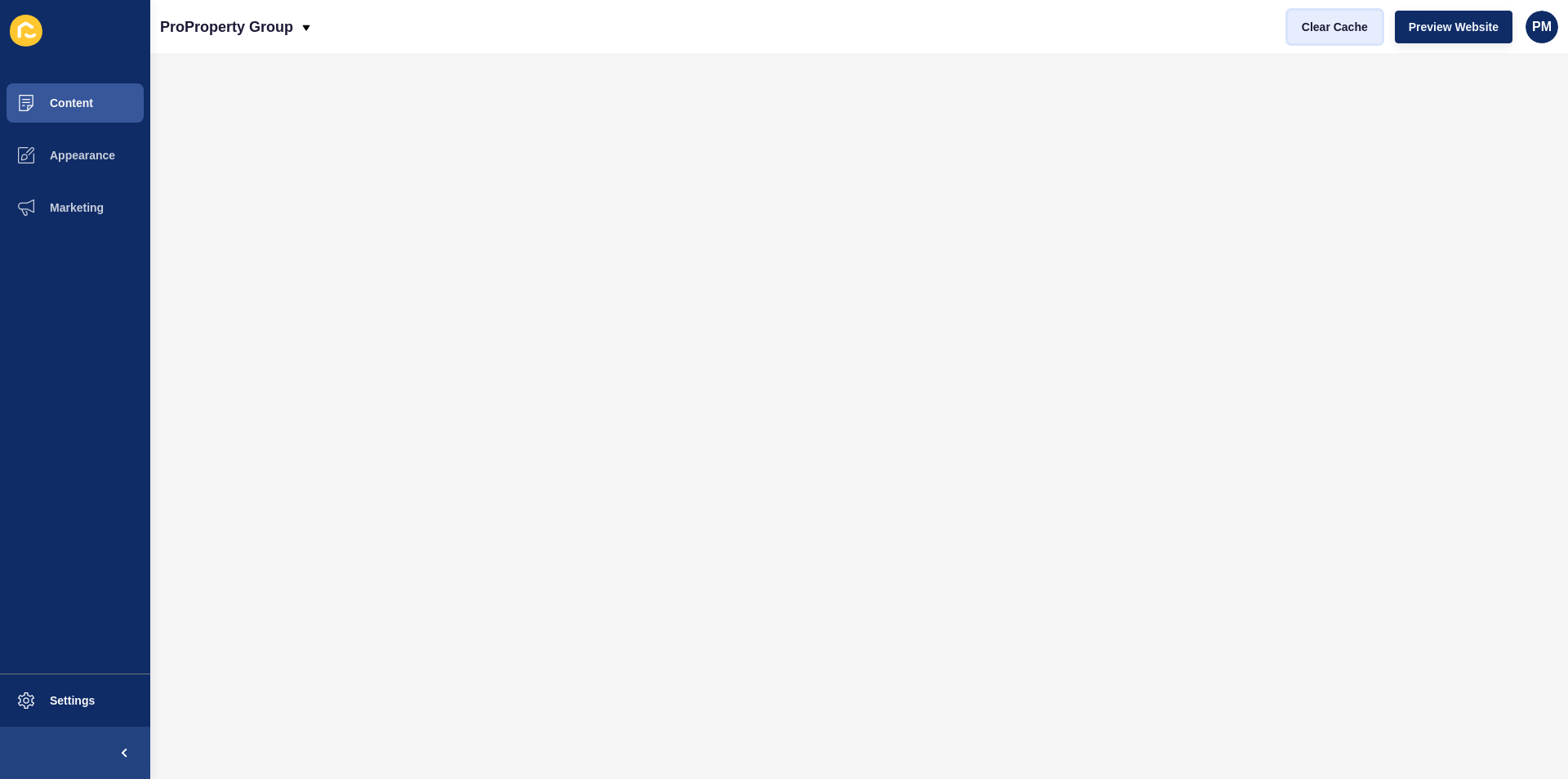
click at [1334, 35] on span "Clear Cache" at bounding box center [1334, 27] width 66 height 16
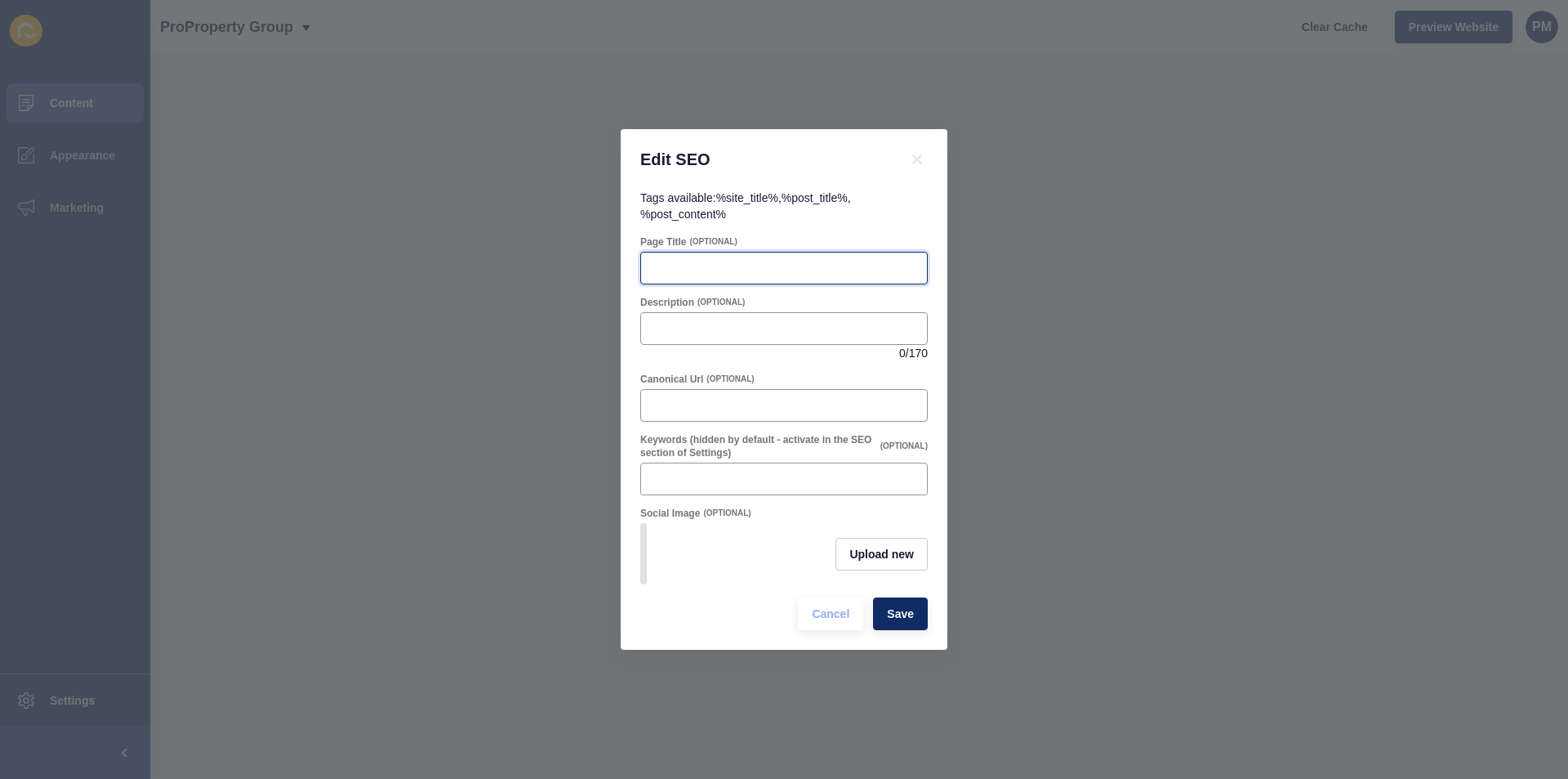
click at [742, 262] on input "Page Title" at bounding box center [784, 268] width 266 height 16
paste input "Meet [PERSON_NAME] | Pro Property Group [GEOGRAPHIC_DATA]"
type input "Meet [PERSON_NAME] | Pro Property Group [GEOGRAPHIC_DATA]"
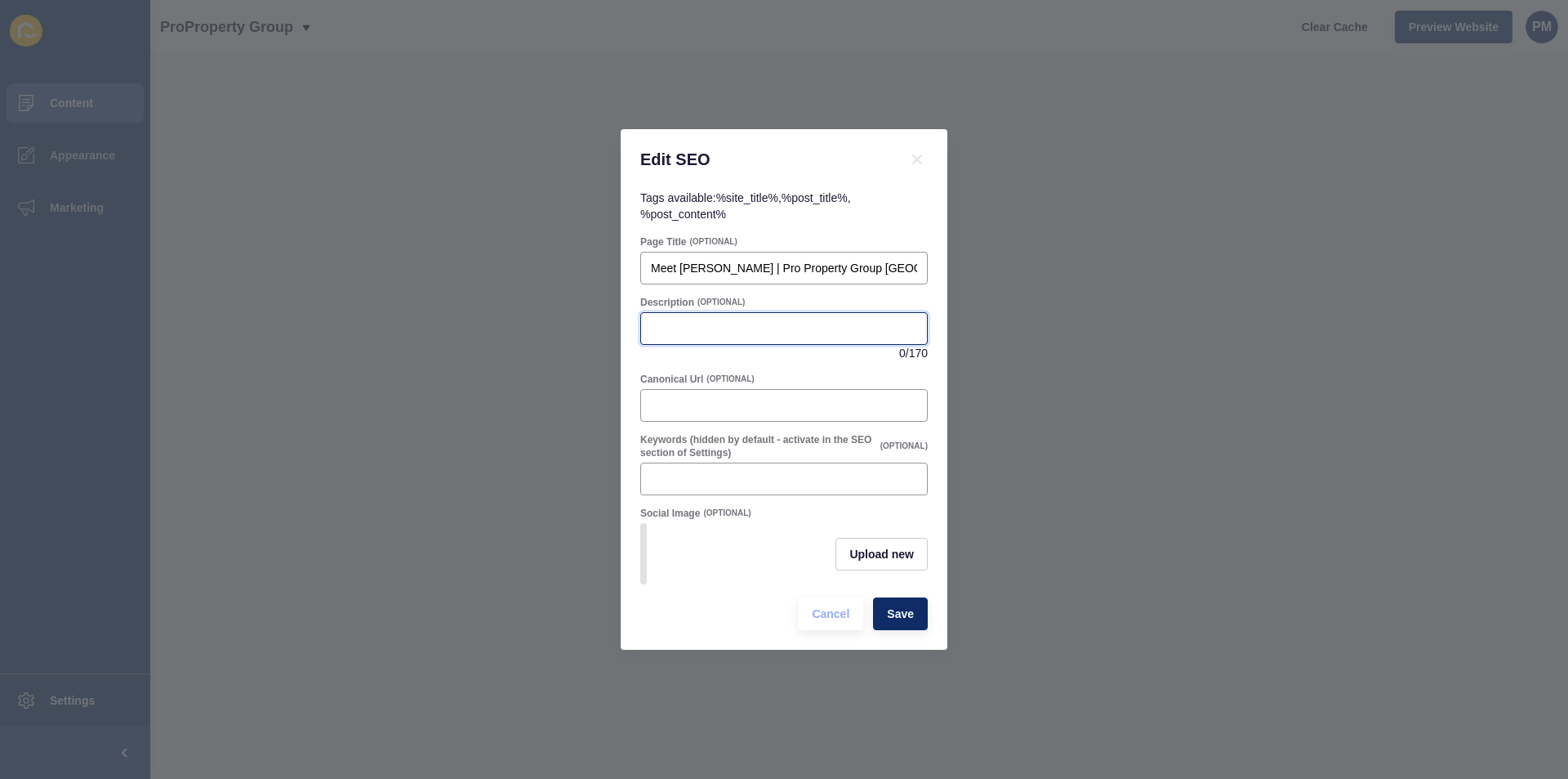
click at [704, 320] on input "Description" at bounding box center [784, 328] width 266 height 16
paste input "Meet [PERSON_NAME], an experienced member of Pro Property Group [GEOGRAPHIC_DAT…"
type input "Meet [PERSON_NAME], an experienced member of Pro Property Group [GEOGRAPHIC_DAT…"
click at [903, 620] on span "Save" at bounding box center [901, 613] width 27 height 16
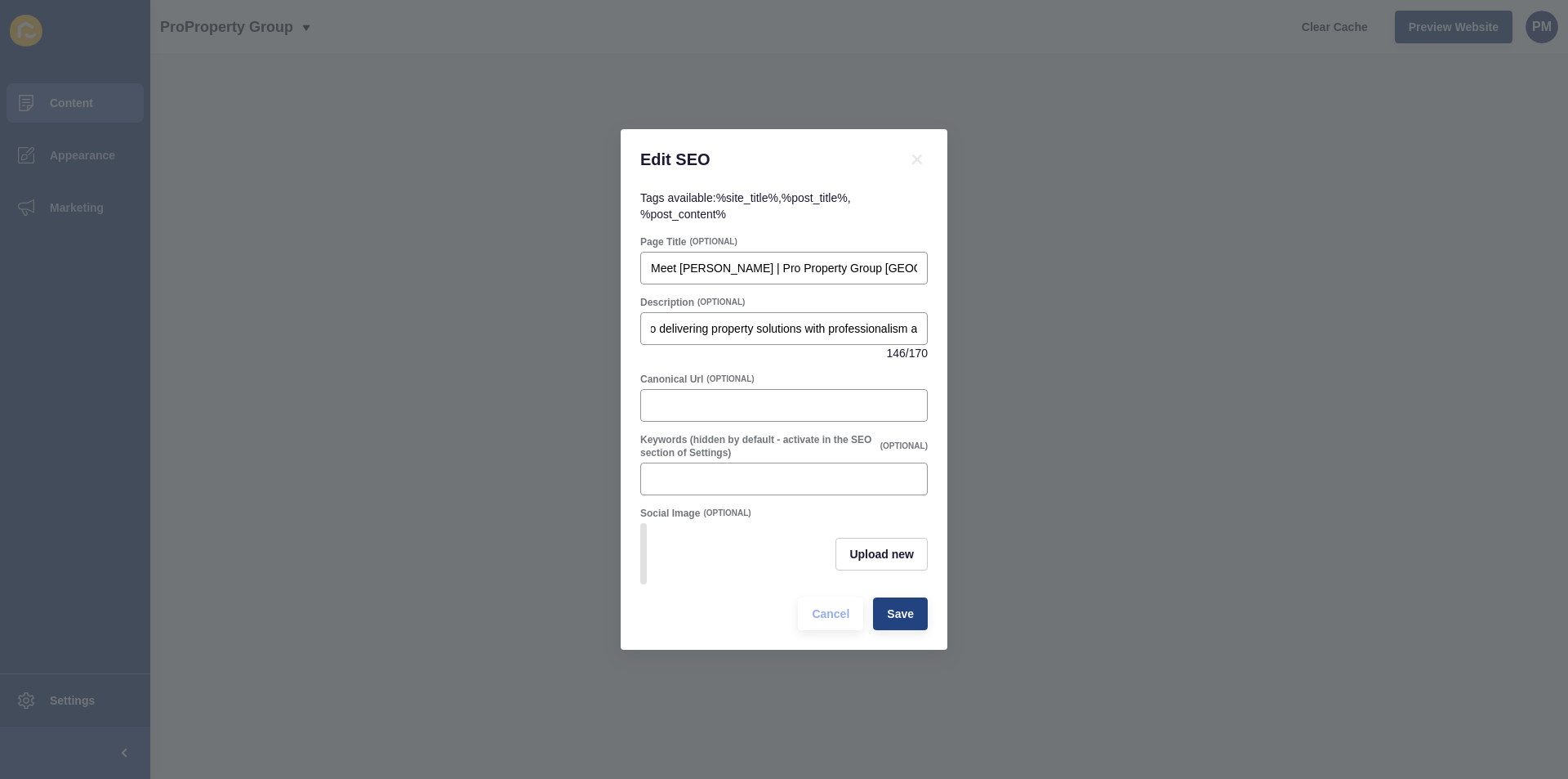
scroll to position [0, 0]
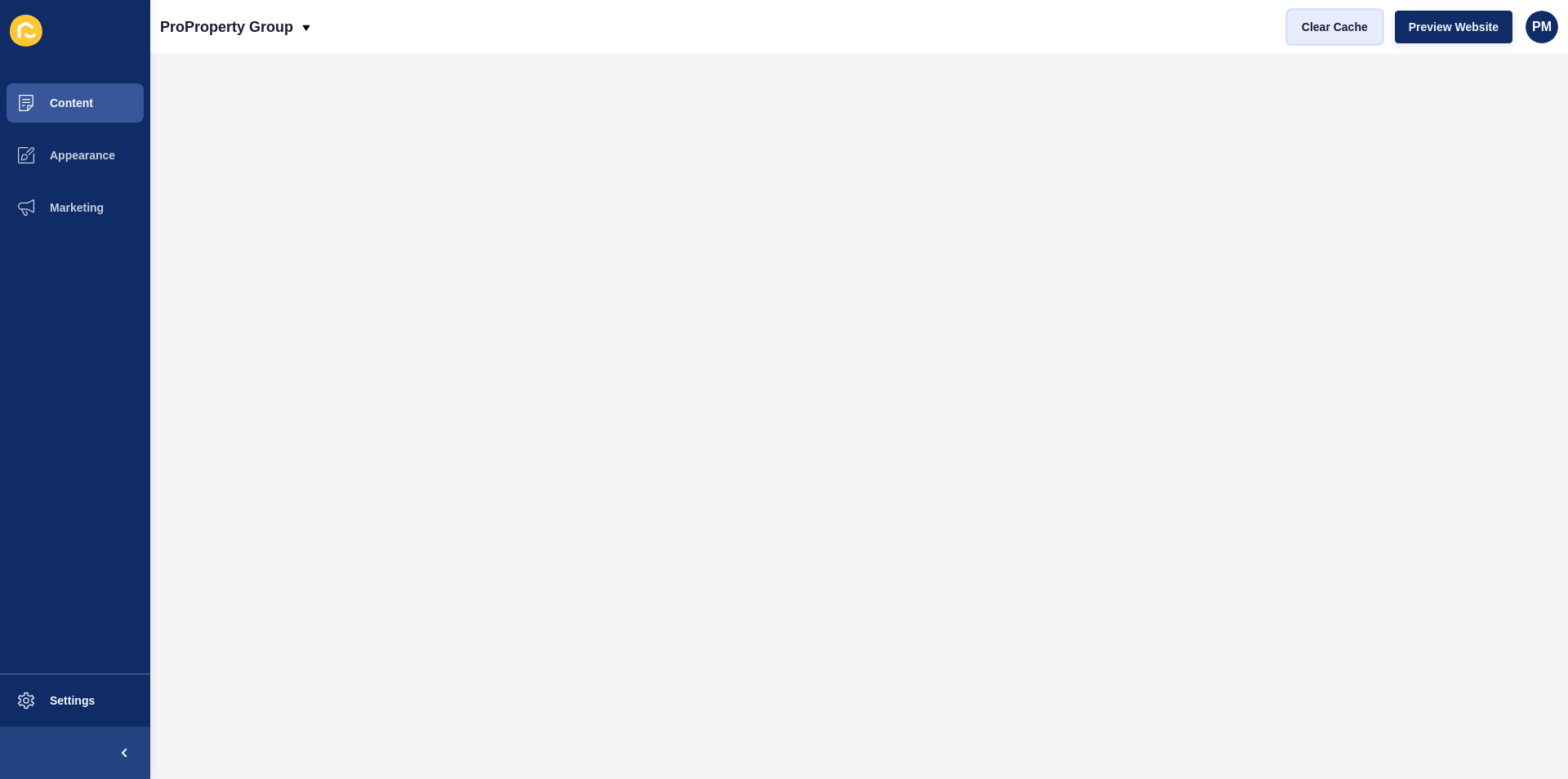
click at [1330, 35] on span "Clear Cache" at bounding box center [1334, 27] width 66 height 16
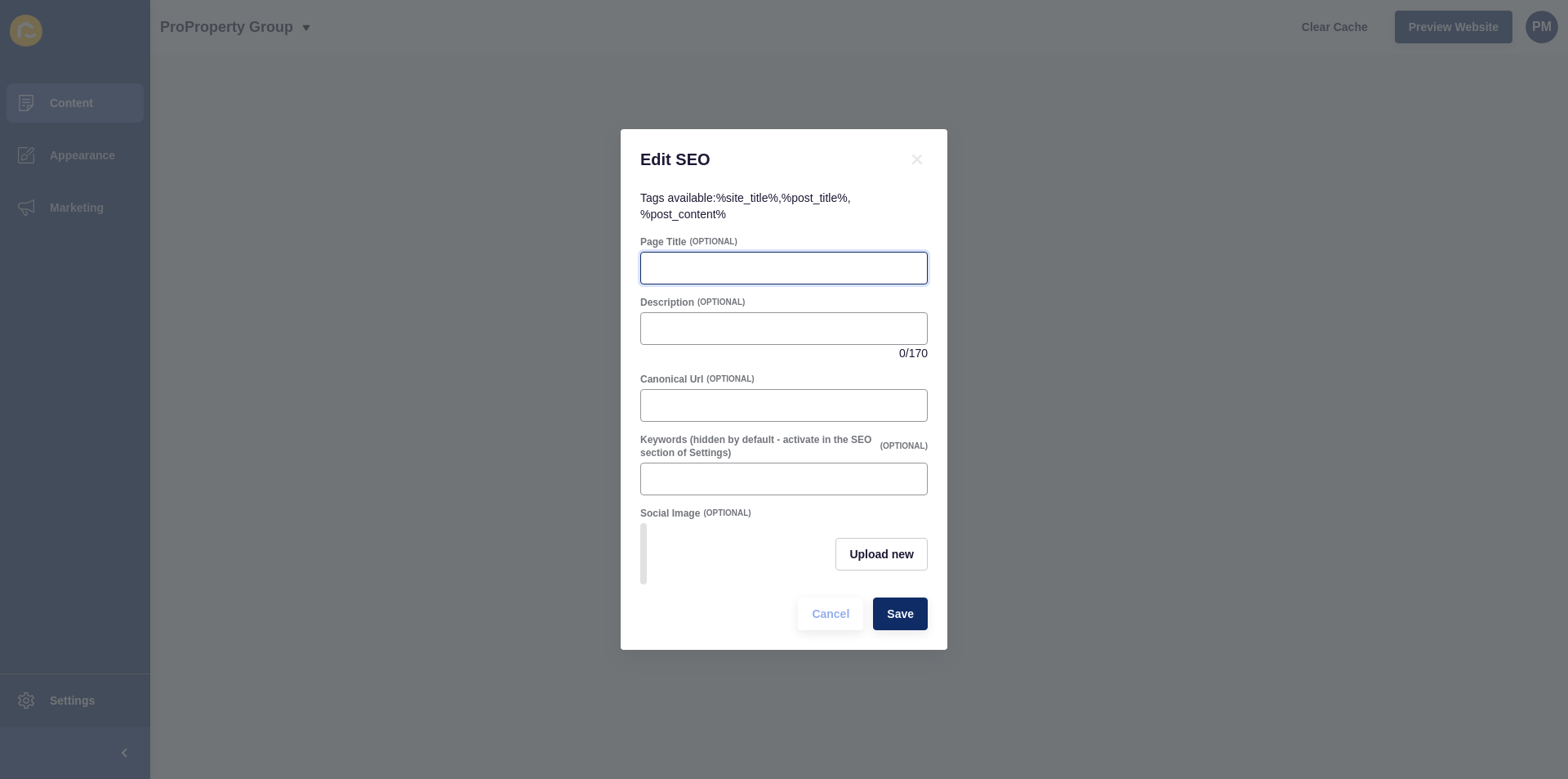
click at [703, 266] on input "Page Title" at bounding box center [784, 268] width 266 height 16
paste input "Meet [PERSON_NAME] Claro | Pro Property Group [GEOGRAPHIC_DATA]"
type input "Meet [PERSON_NAME] Claro | Pro Property Group [GEOGRAPHIC_DATA]"
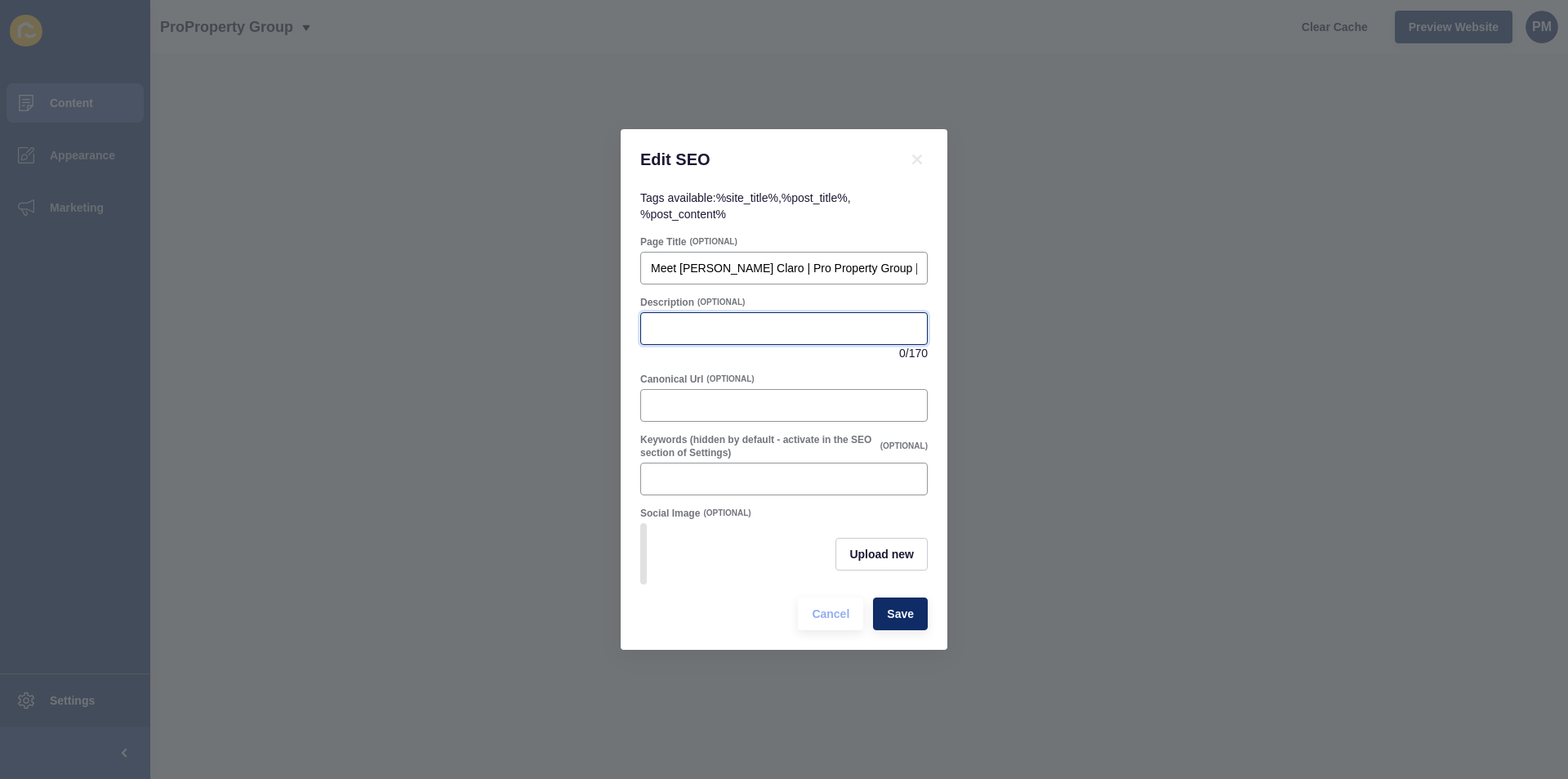
click at [719, 327] on input "Description" at bounding box center [784, 328] width 266 height 16
paste input "Get to know Cresil Claro at Pro Property Group [GEOGRAPHIC_DATA]. Dedicated to …"
type input "Get to know Cresil Claro at Pro Property Group [GEOGRAPHIC_DATA]. Dedicated to …"
click at [898, 612] on span "Save" at bounding box center [901, 613] width 27 height 16
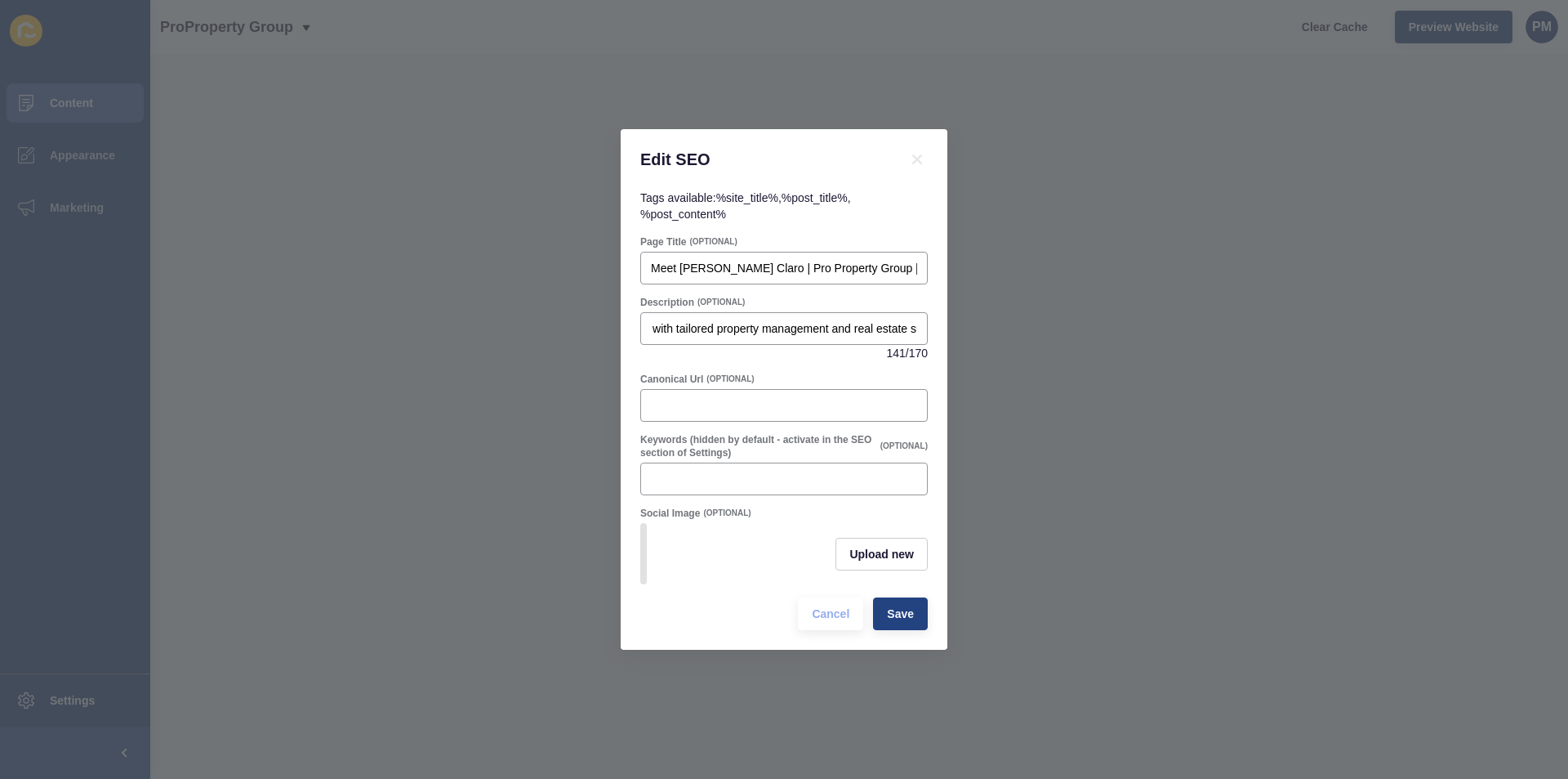
scroll to position [0, 0]
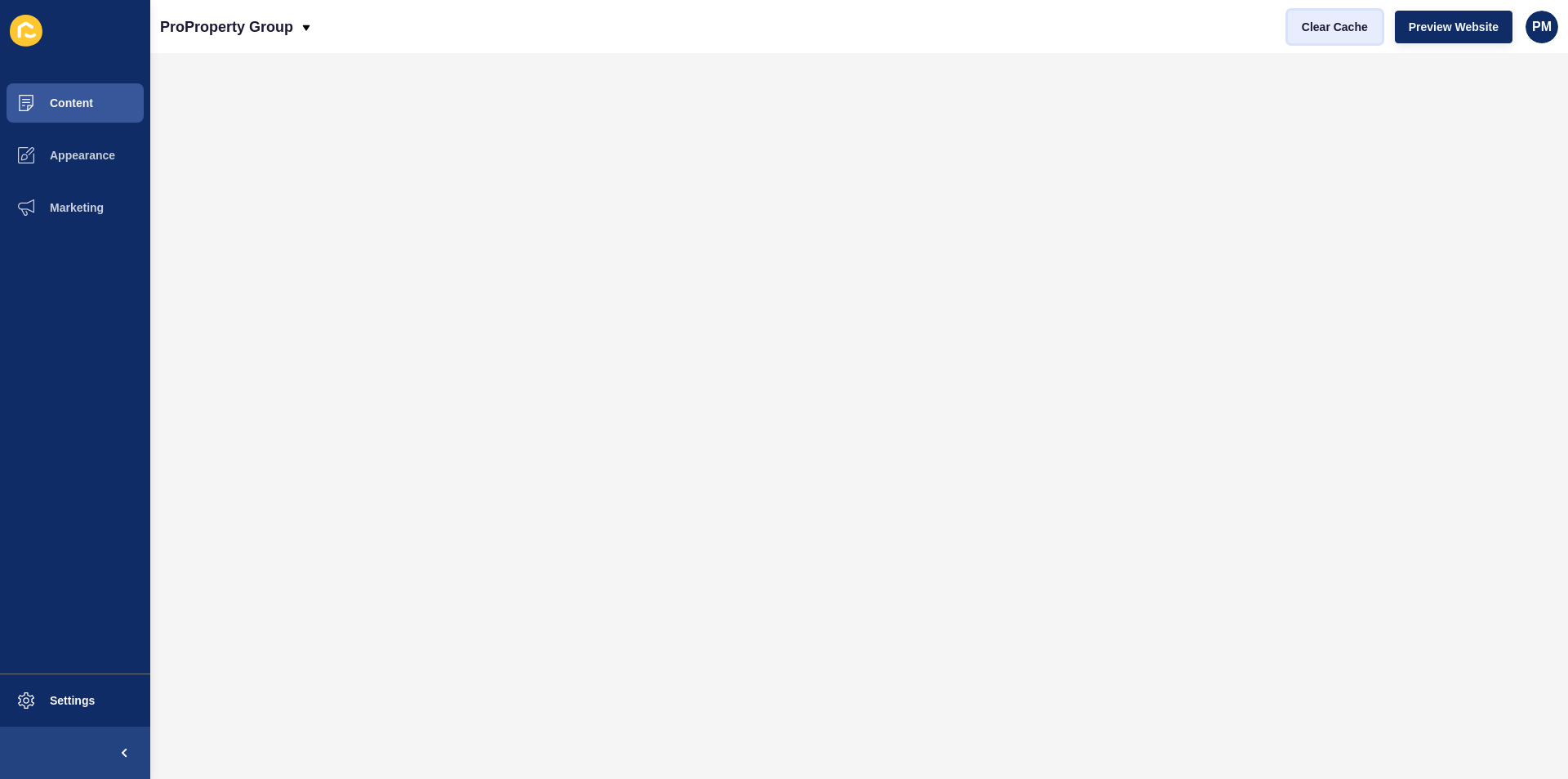
click at [1353, 33] on span "Clear Cache" at bounding box center [1334, 27] width 66 height 16
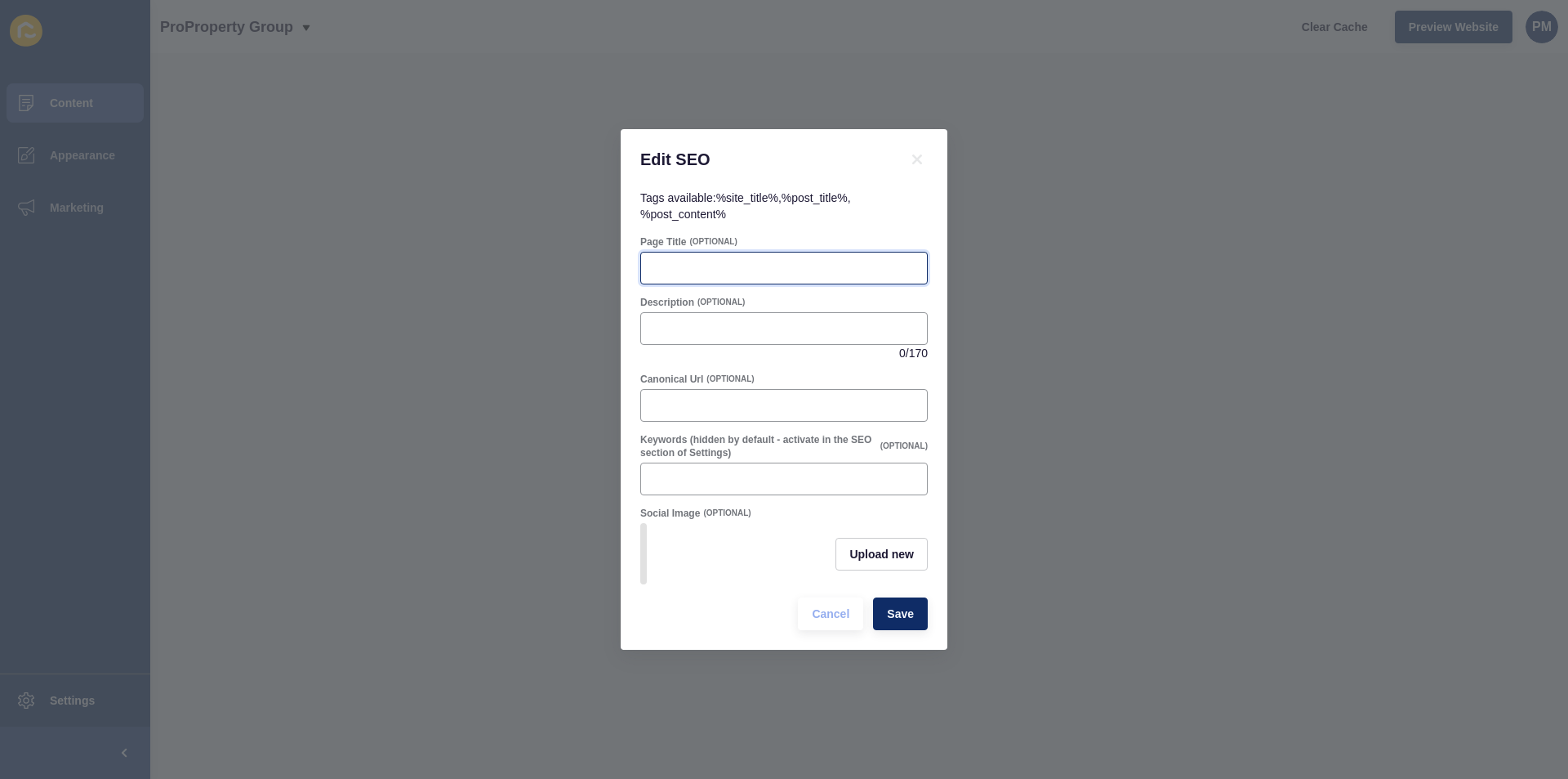
click at [688, 260] on input "Page Title" at bounding box center [784, 268] width 266 height 16
paste input "Meet [PERSON_NAME] | Pro Property Group [GEOGRAPHIC_DATA]"
type input "Meet [PERSON_NAME] | Pro Property Group [GEOGRAPHIC_DATA]"
click at [725, 333] on div at bounding box center [784, 328] width 288 height 33
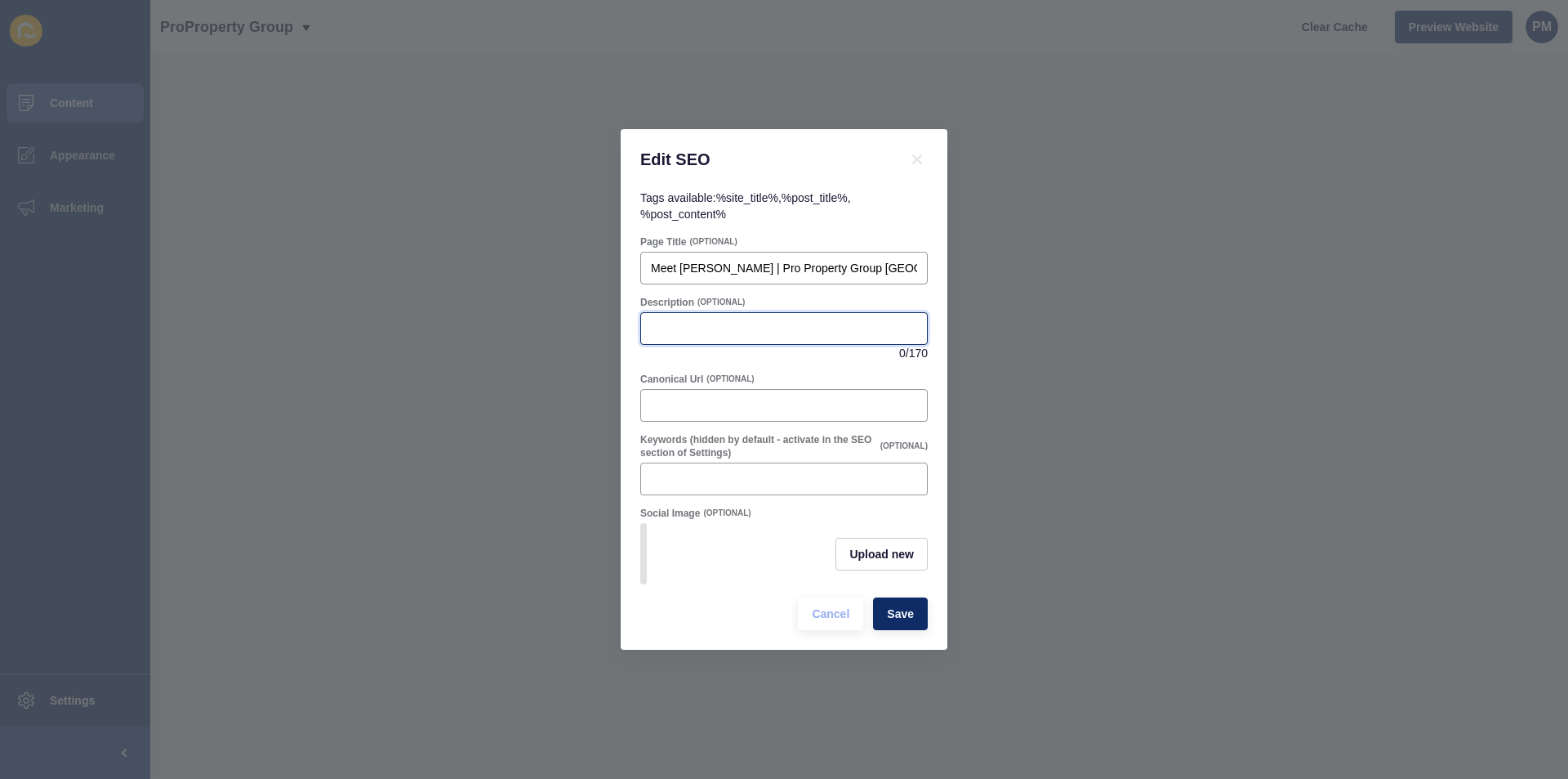
paste input "Meet [PERSON_NAME], part of Pro Property Group Perth’s trusted team. Passionate…"
type input "Meet [PERSON_NAME], part of Pro Property Group Perth’s trusted team. Passionate…"
click at [897, 613] on span "Save" at bounding box center [901, 613] width 27 height 16
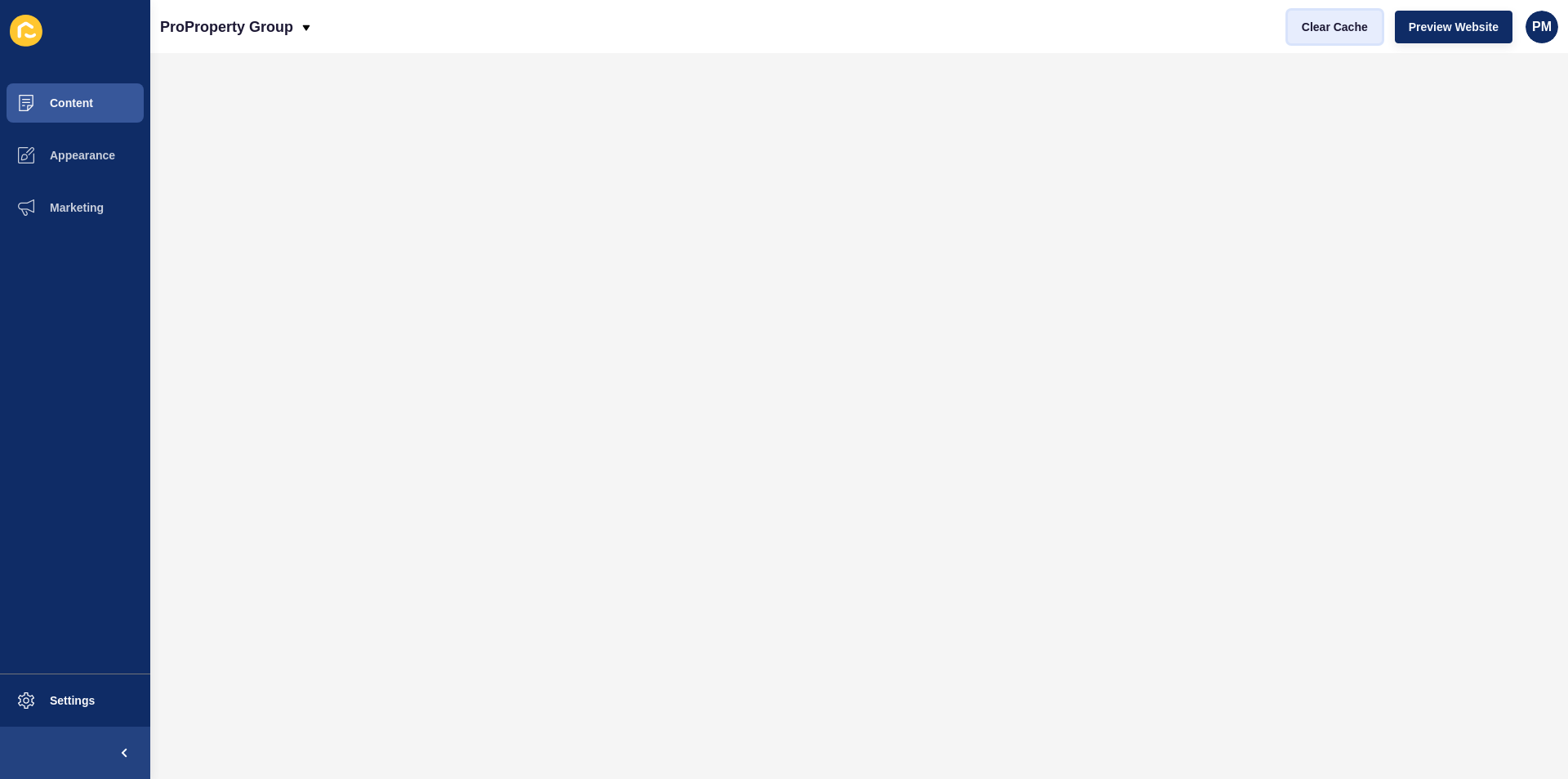
click at [1320, 31] on span "Clear Cache" at bounding box center [1334, 27] width 66 height 16
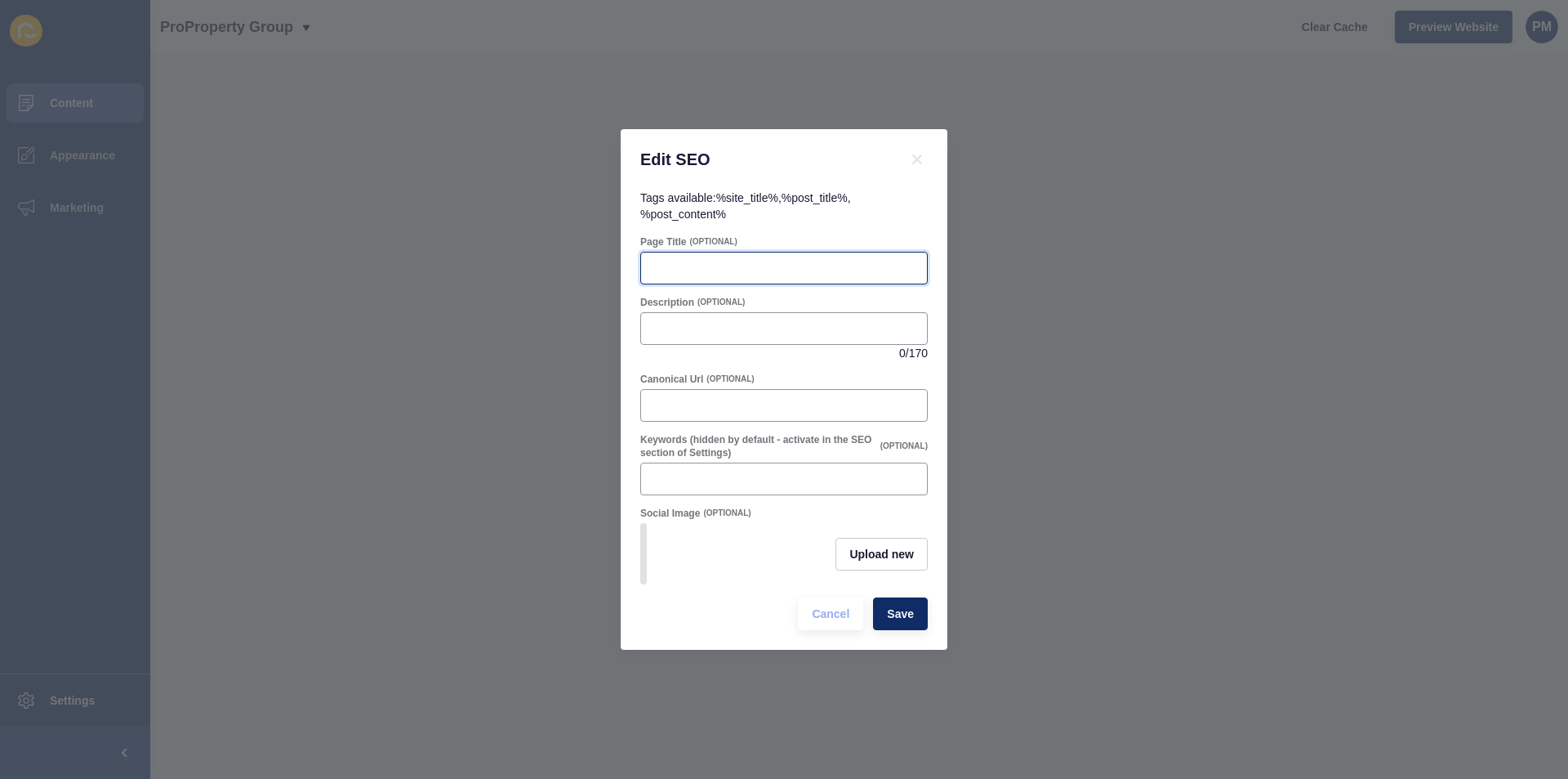
click at [696, 260] on input "Page Title" at bounding box center [784, 268] width 266 height 16
paste input "Meet [PERSON_NAME] | Pro Property Group [GEOGRAPHIC_DATA]"
type input "Meet [PERSON_NAME] | Pro Property Group [GEOGRAPHIC_DATA]"
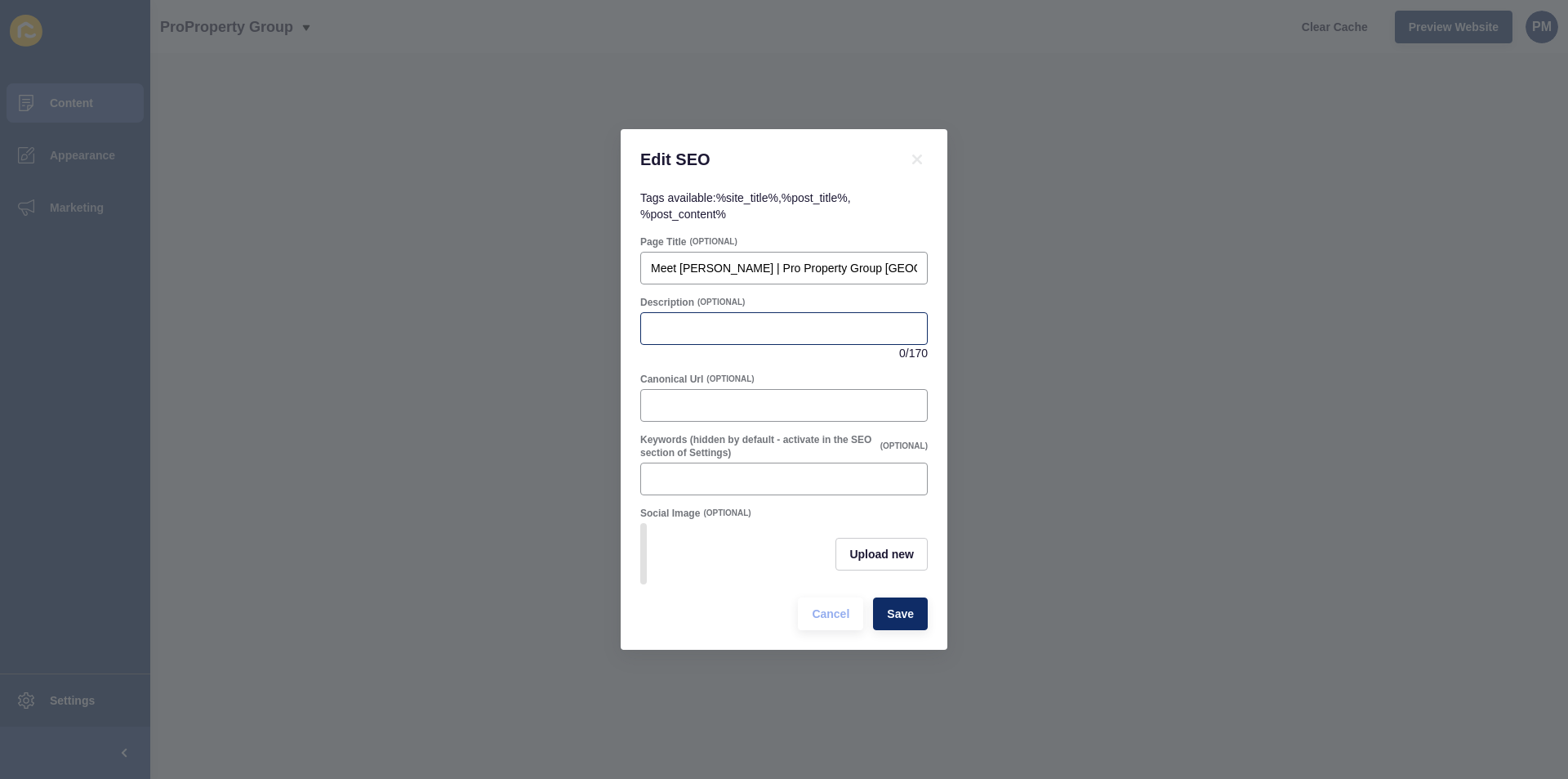
click at [669, 335] on div at bounding box center [784, 328] width 288 height 33
paste input "Discover [PERSON_NAME] from Pro Property Group [GEOGRAPHIC_DATA]. Focused on gu…"
type input "Discover [PERSON_NAME] from Pro Property Group [GEOGRAPHIC_DATA]. Focused on gu…"
click at [898, 616] on span "Save" at bounding box center [901, 613] width 27 height 16
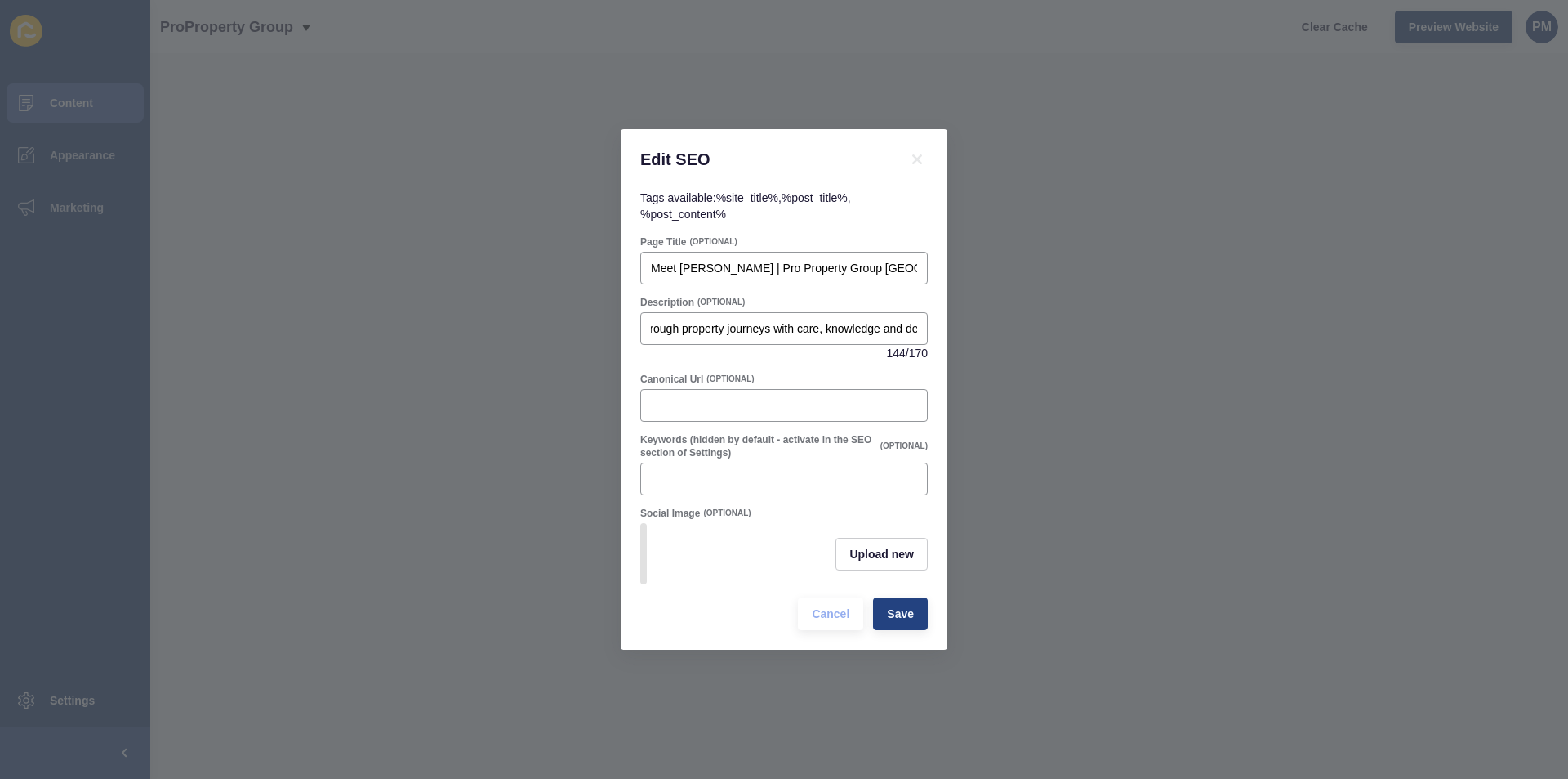
scroll to position [0, 0]
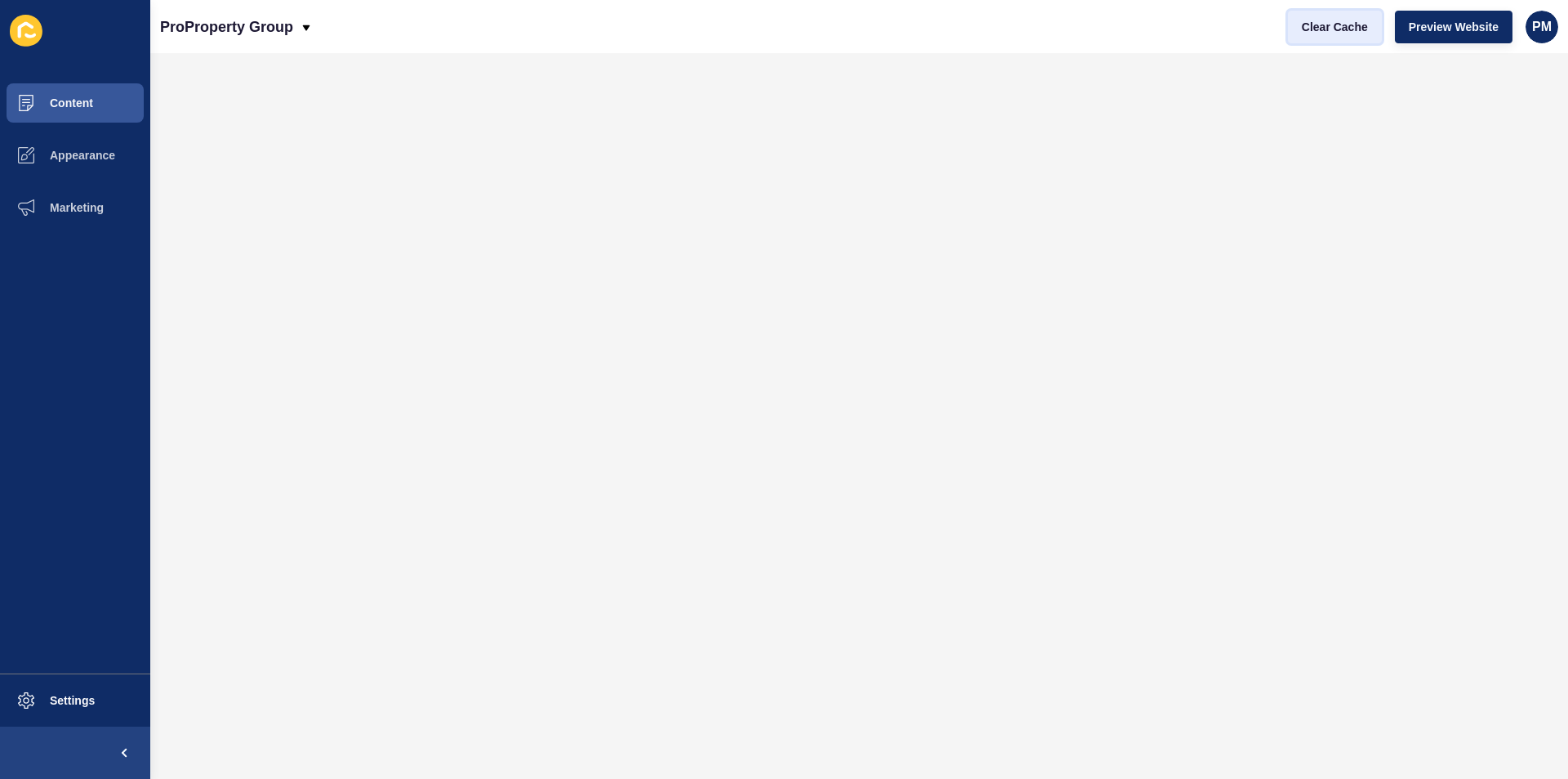
click at [1327, 30] on span "Clear Cache" at bounding box center [1334, 27] width 66 height 16
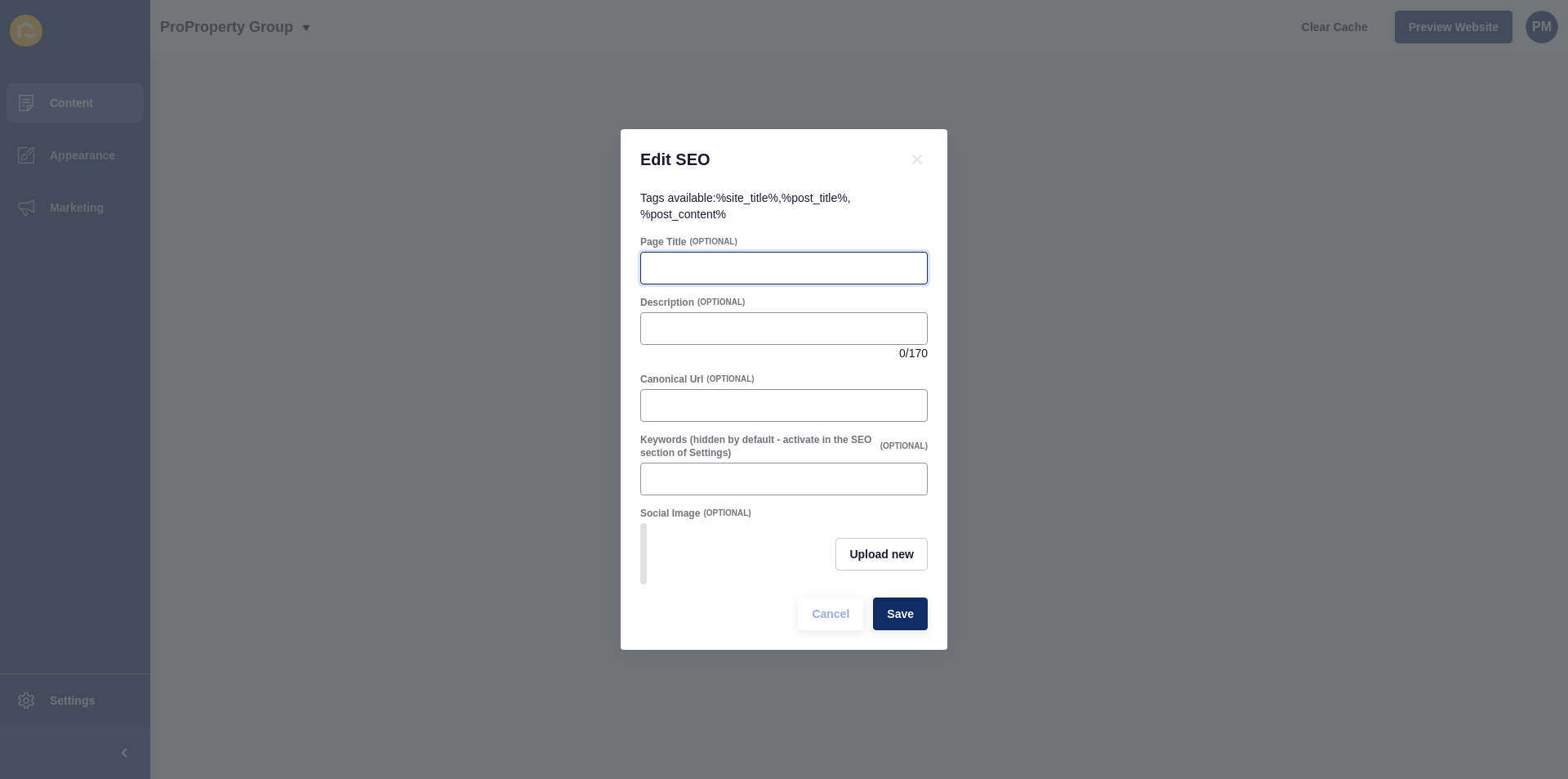
click at [710, 262] on input "Page Title" at bounding box center [784, 268] width 266 height 16
paste input "Meet [PERSON_NAME] | Pro Property Group [GEOGRAPHIC_DATA]"
type input "Meet [PERSON_NAME] | Pro Property Group [GEOGRAPHIC_DATA]"
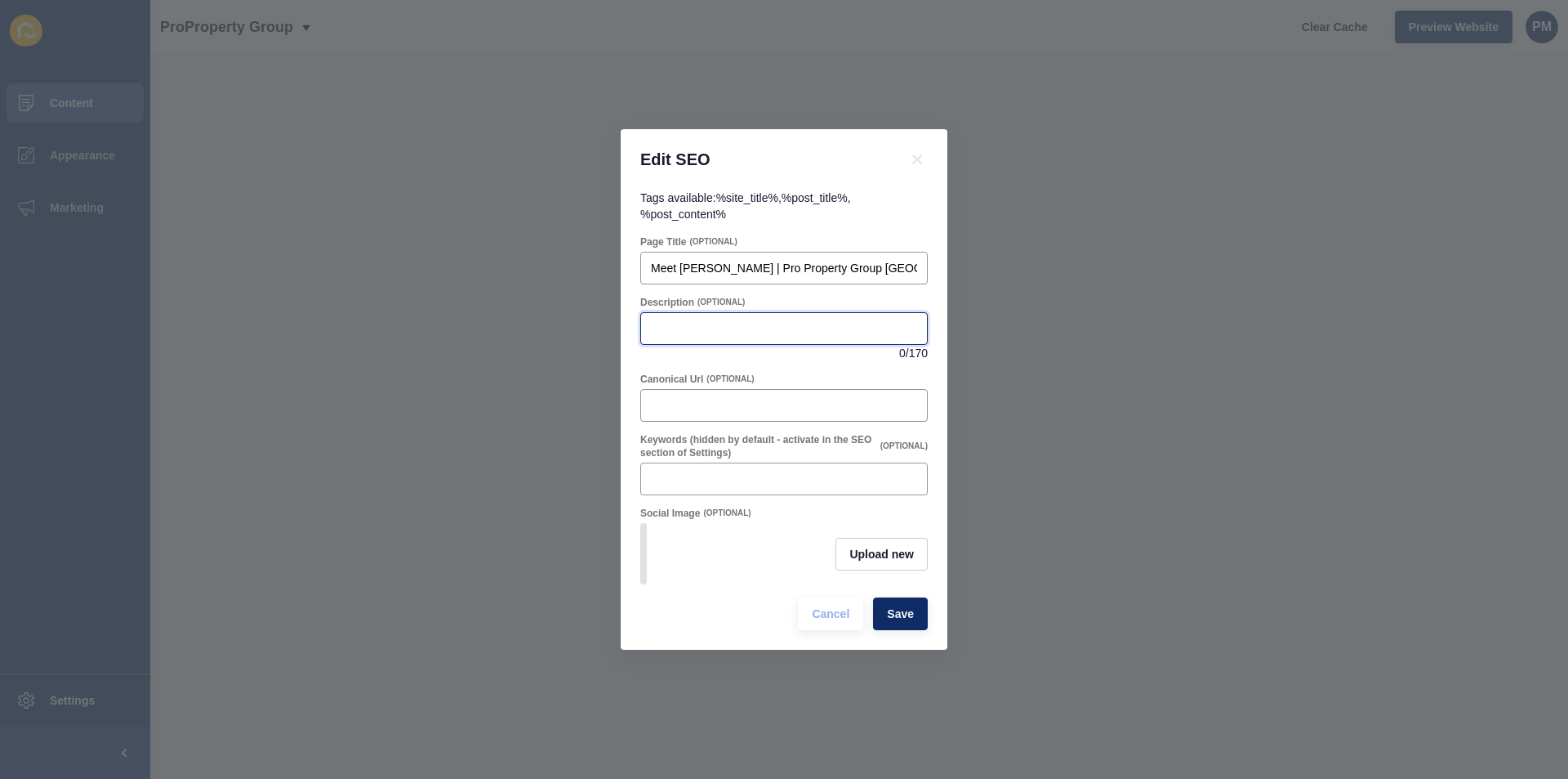
click at [736, 322] on input "Description" at bounding box center [784, 328] width 266 height 16
paste input "Learn more about [PERSON_NAME], valued member of Pro Property Group [GEOGRAPHIC…"
type input "Learn more about [PERSON_NAME], valued member of Pro Property Group [GEOGRAPHIC…"
click at [885, 613] on button "Save" at bounding box center [901, 613] width 55 height 33
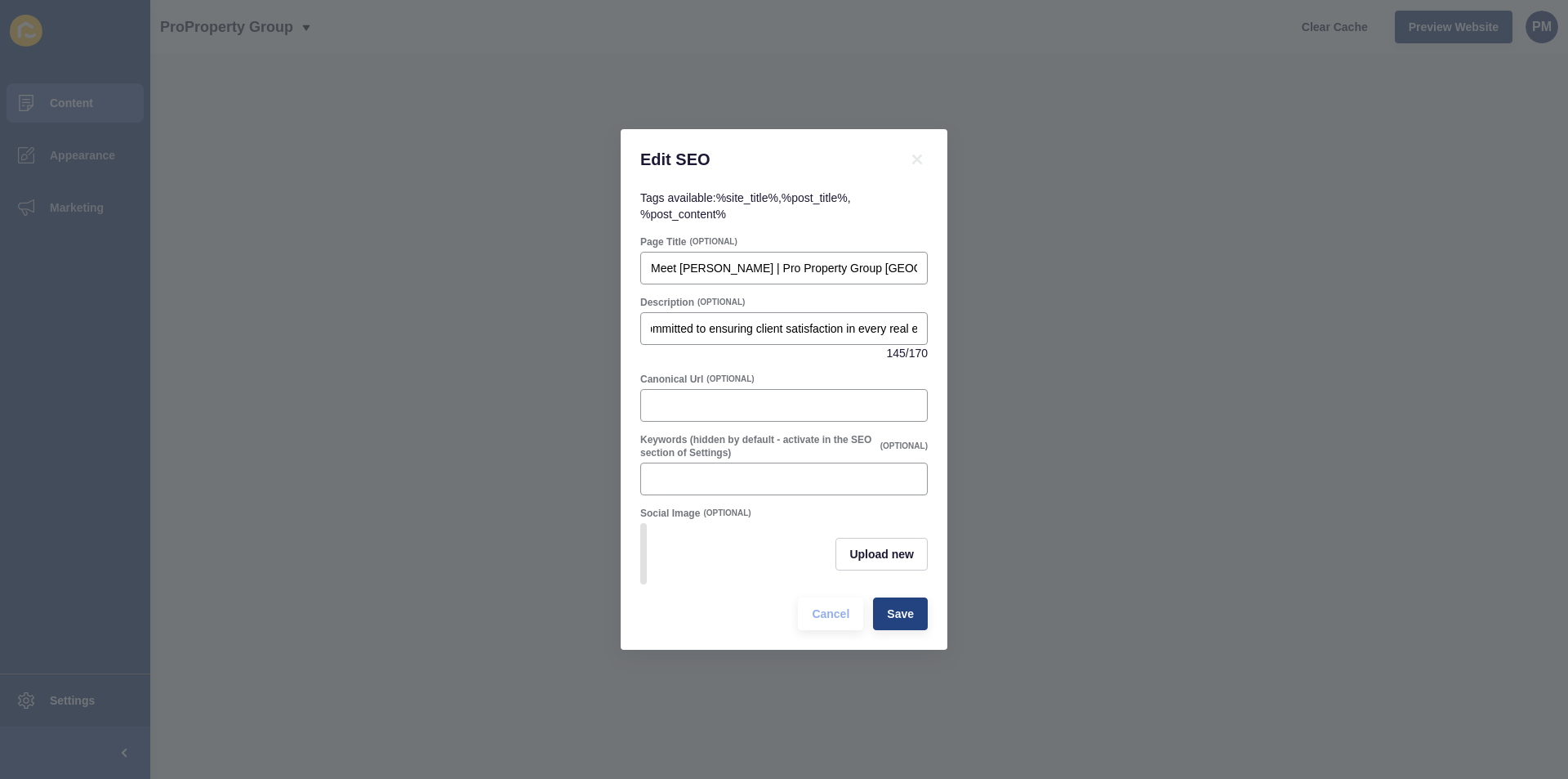
scroll to position [0, 0]
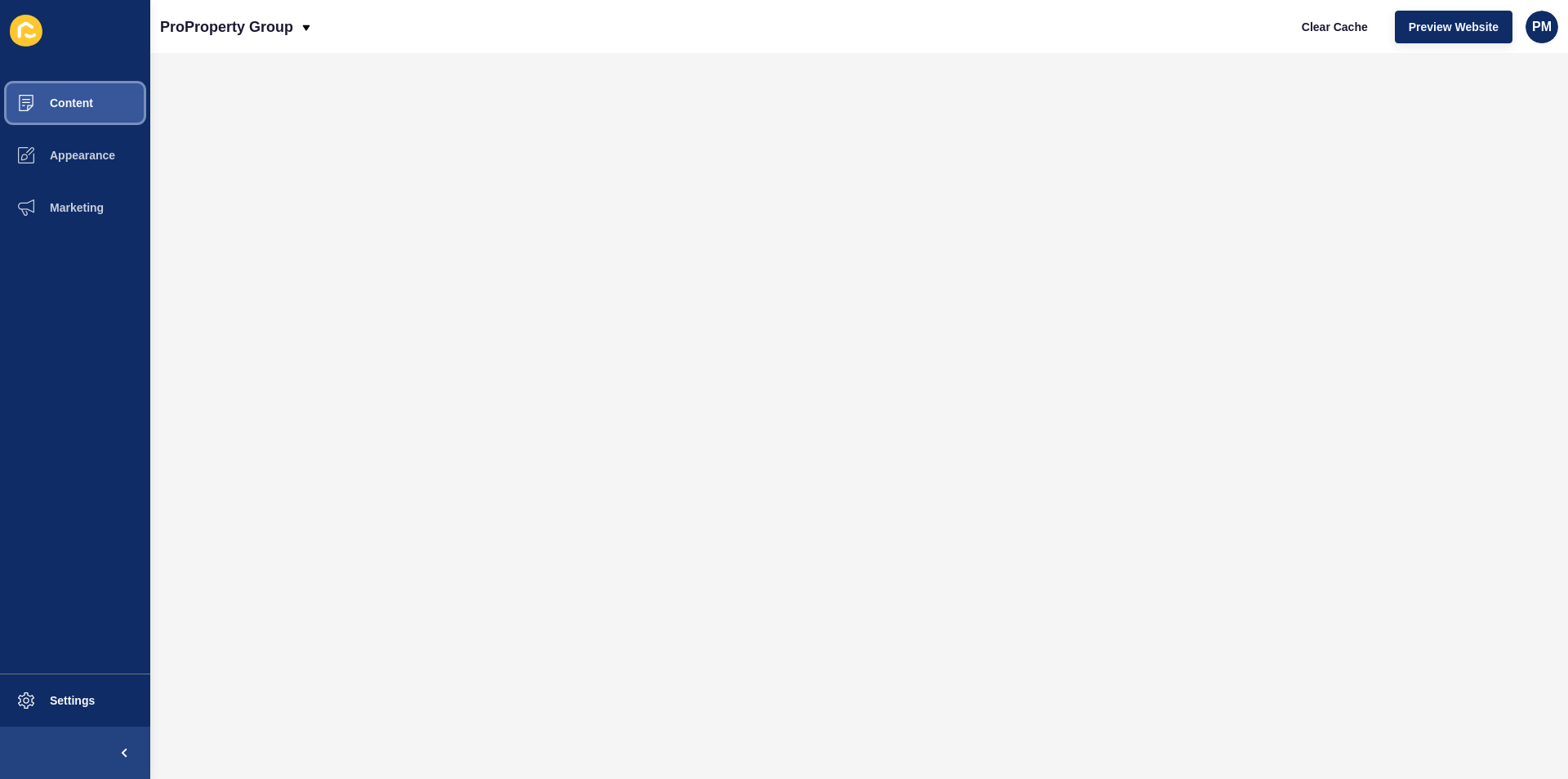
click at [58, 106] on span "Content" at bounding box center [45, 103] width 96 height 13
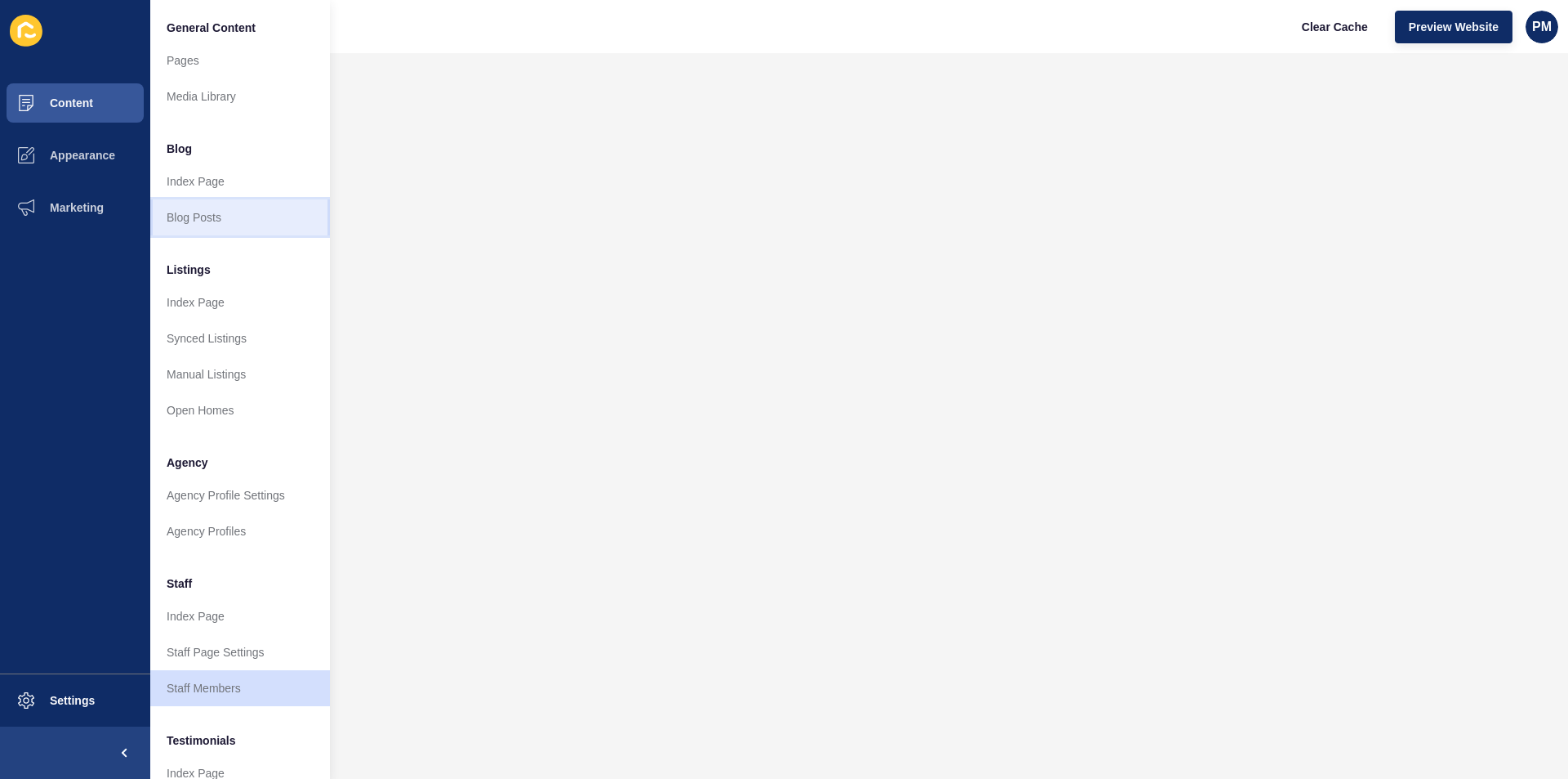
click at [195, 208] on link "Blog Posts" at bounding box center [240, 217] width 180 height 36
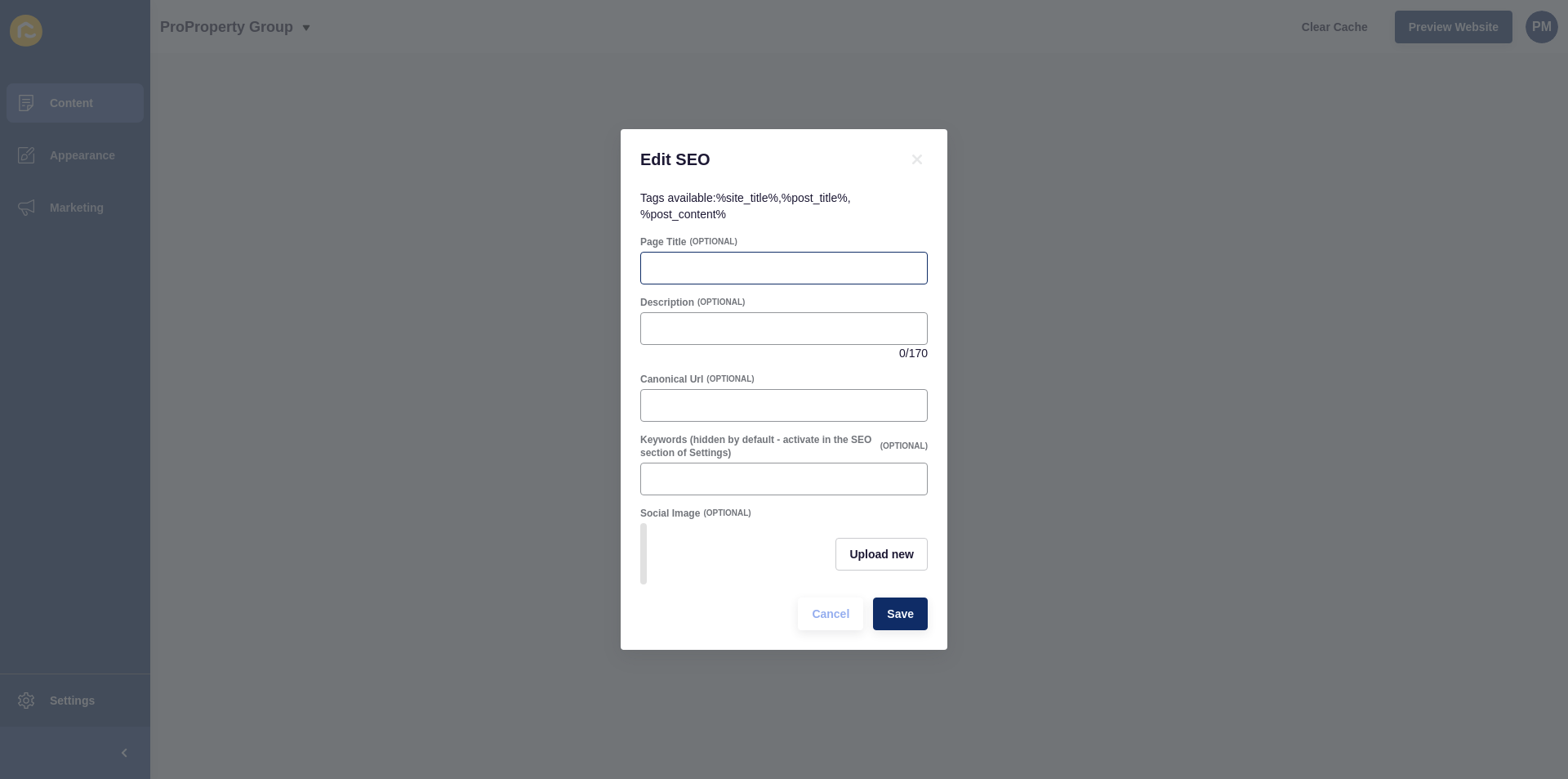
click at [684, 251] on div at bounding box center [784, 267] width 288 height 33
paste input "To Rent or Buy? Property Advice | Pro Property Group"
type input "To Rent or Buy? Property Advice | Pro Property Group"
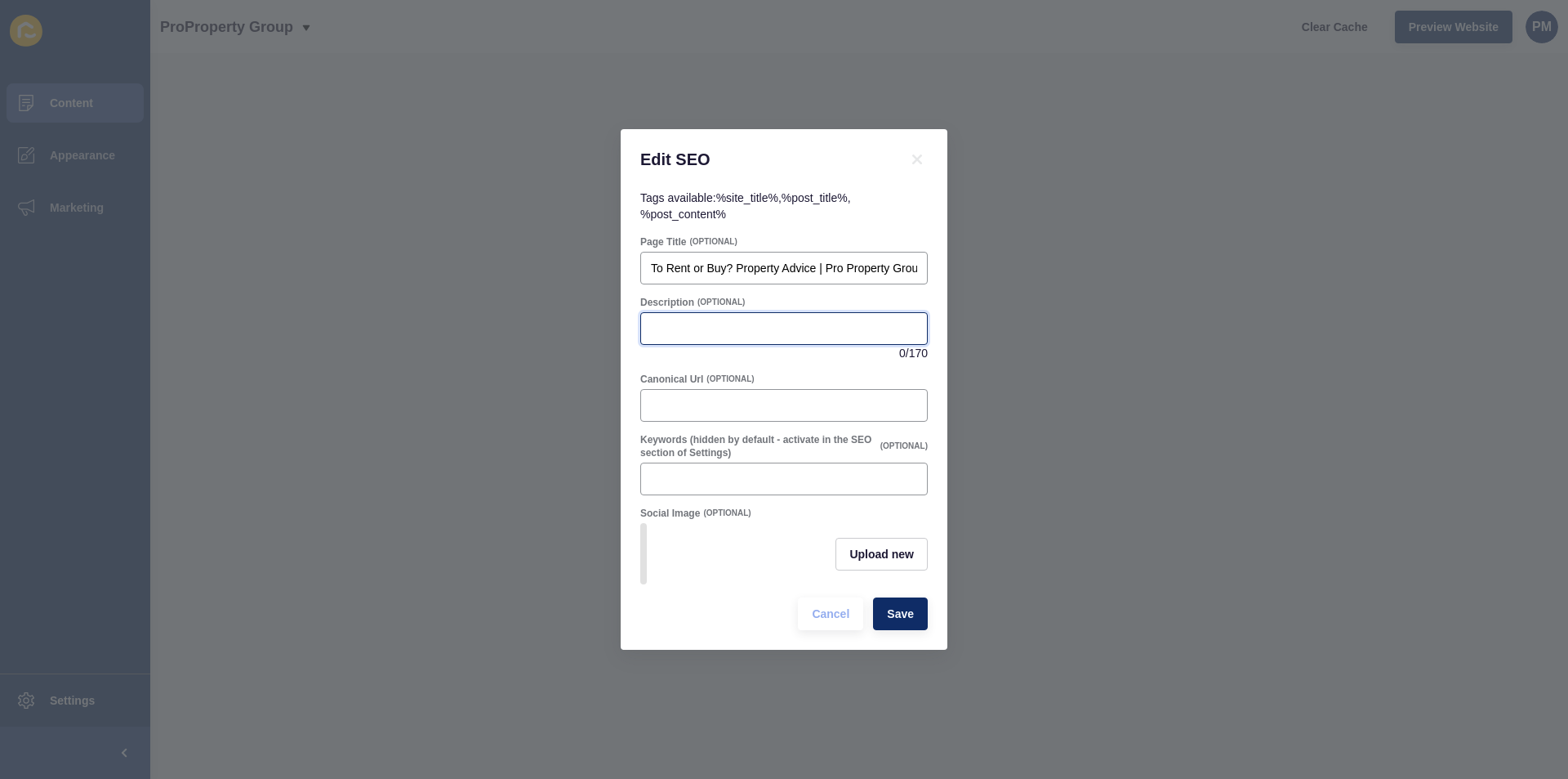
click at [721, 320] on input "Description" at bounding box center [784, 328] width 266 height 16
paste input "Should you rent or buy? Explore key insights from Pro Property Group [GEOGRAPHI…"
type input "Should you rent or buy? Explore key insights from Pro Property Group [GEOGRAPHI…"
click at [890, 618] on span "Save" at bounding box center [901, 613] width 27 height 16
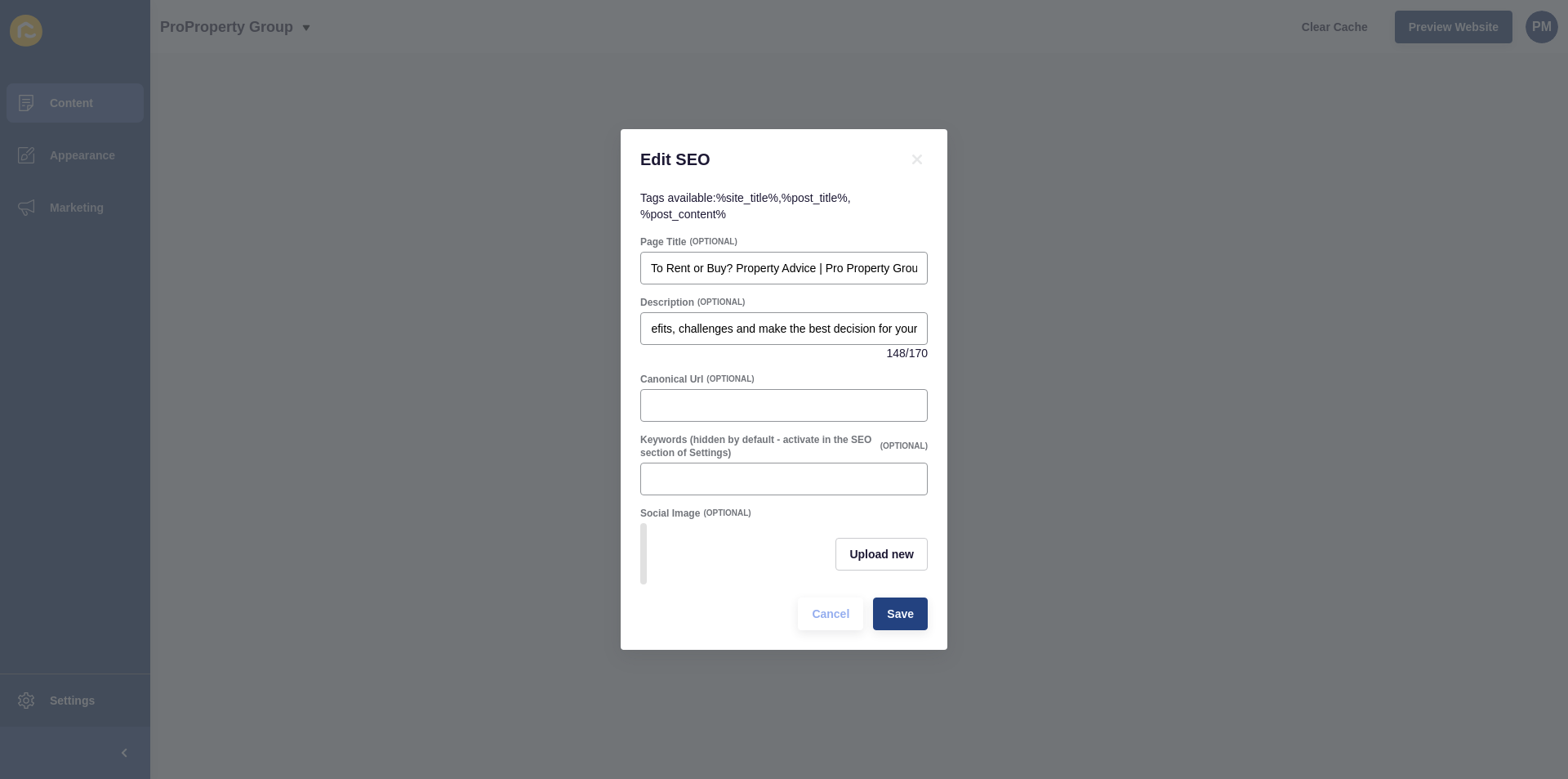
scroll to position [0, 0]
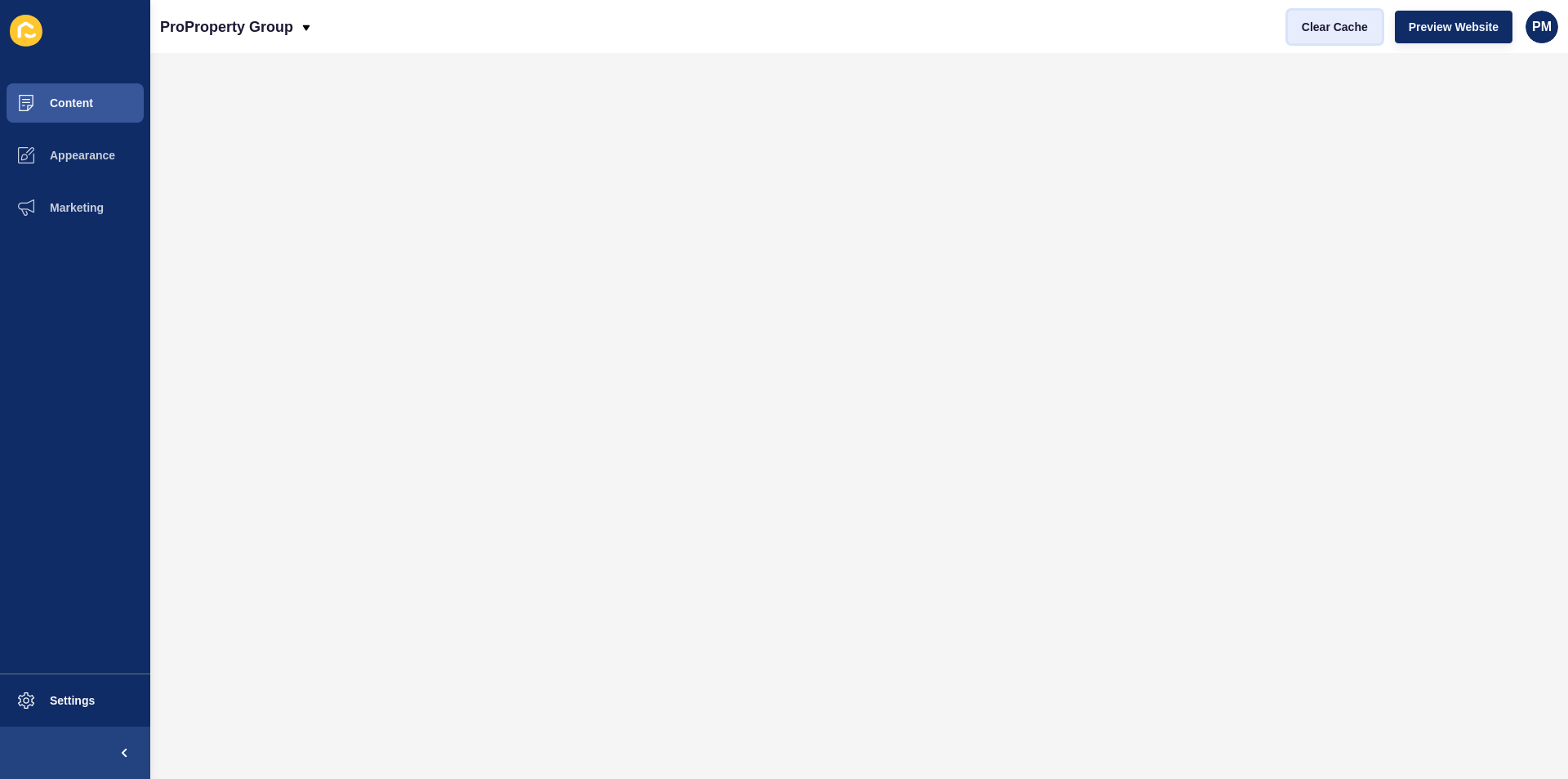
click at [1323, 27] on span "Clear Cache" at bounding box center [1334, 27] width 66 height 16
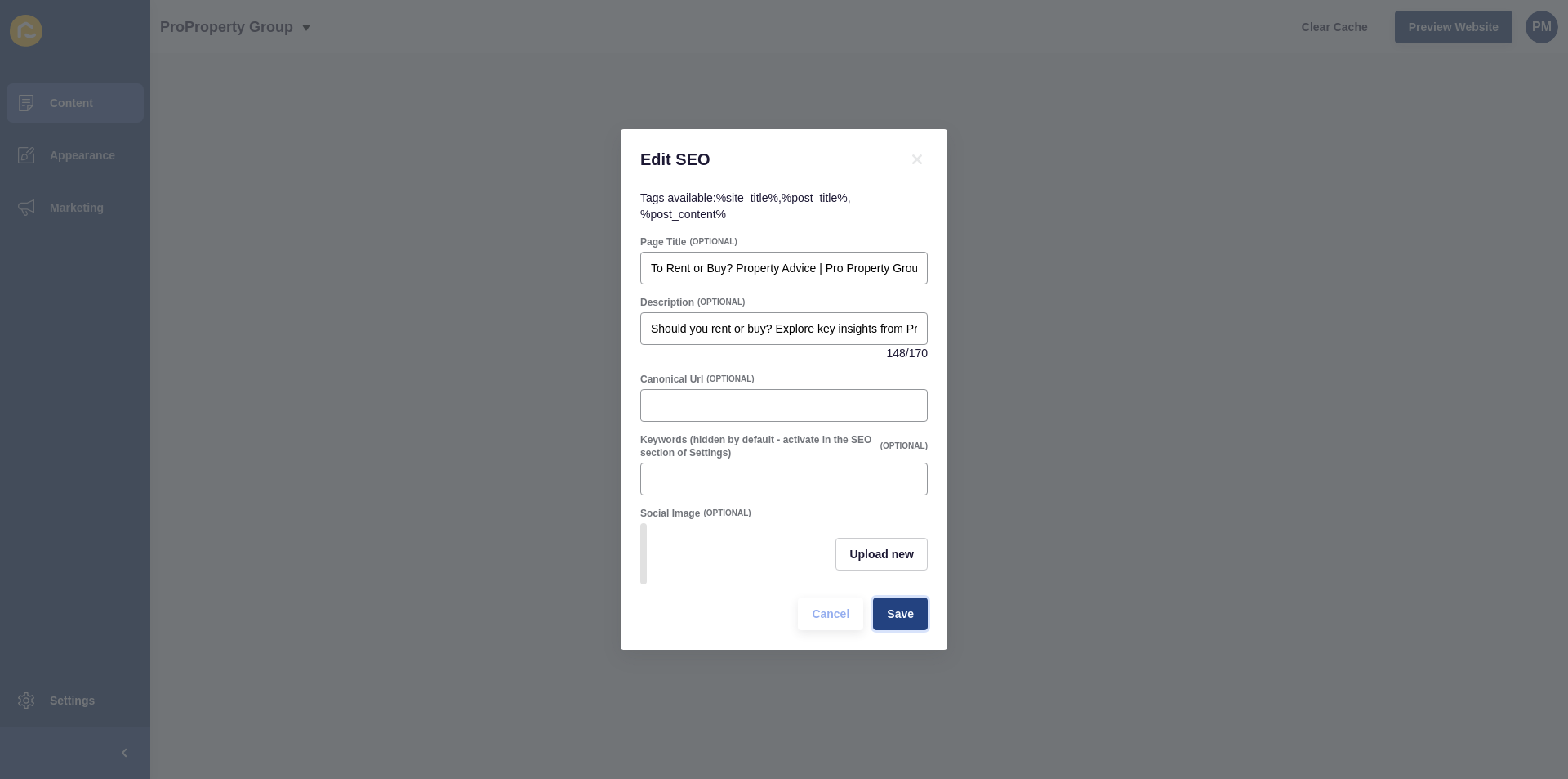
click at [907, 609] on button "Save" at bounding box center [901, 613] width 55 height 33
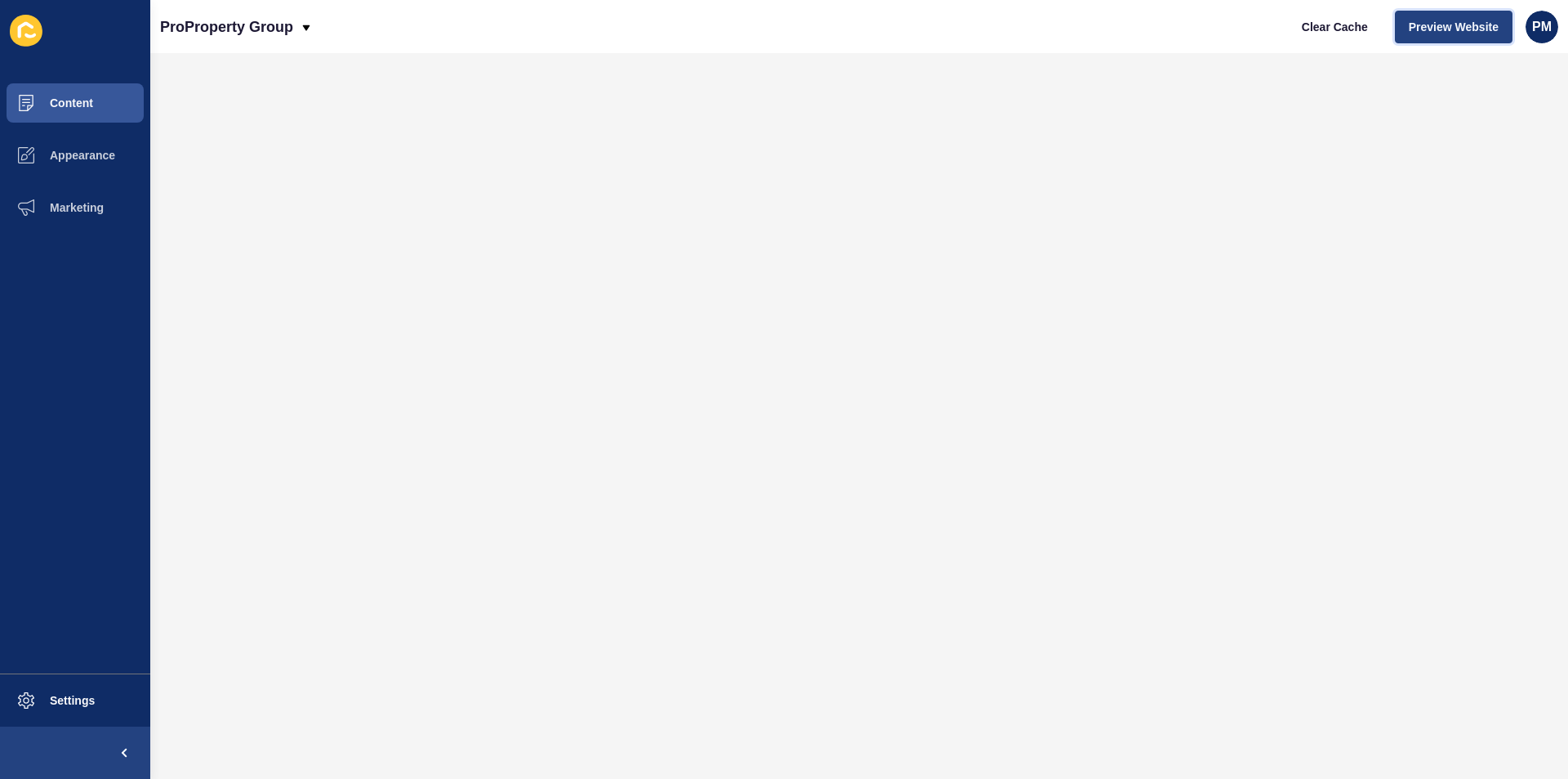
drag, startPoint x: 1421, startPoint y: 37, endPoint x: 1431, endPoint y: 27, distance: 14.1
click at [1431, 27] on span "Preview Website" at bounding box center [1454, 27] width 90 height 16
